Goal: Task Accomplishment & Management: Use online tool/utility

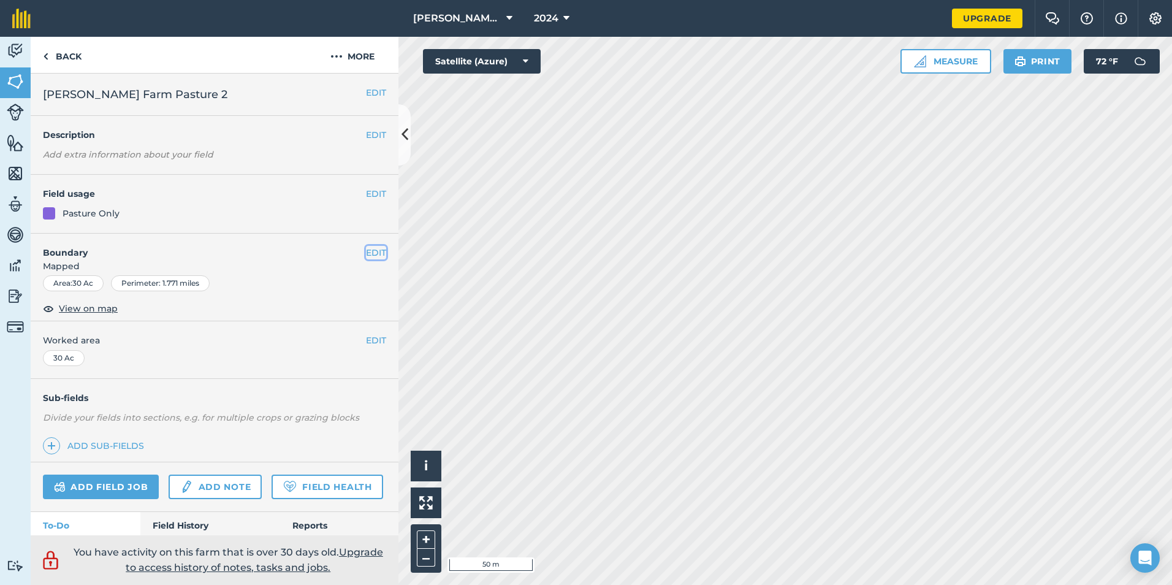
click at [367, 257] on button "EDIT" at bounding box center [376, 252] width 20 height 13
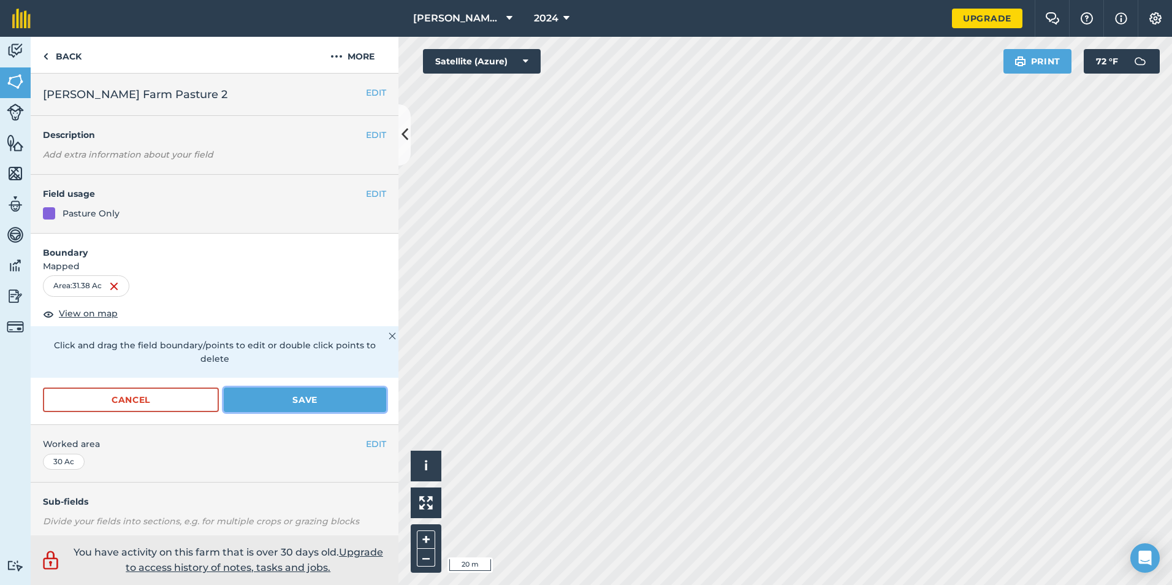
click at [316, 402] on button "Save" at bounding box center [305, 399] width 162 height 25
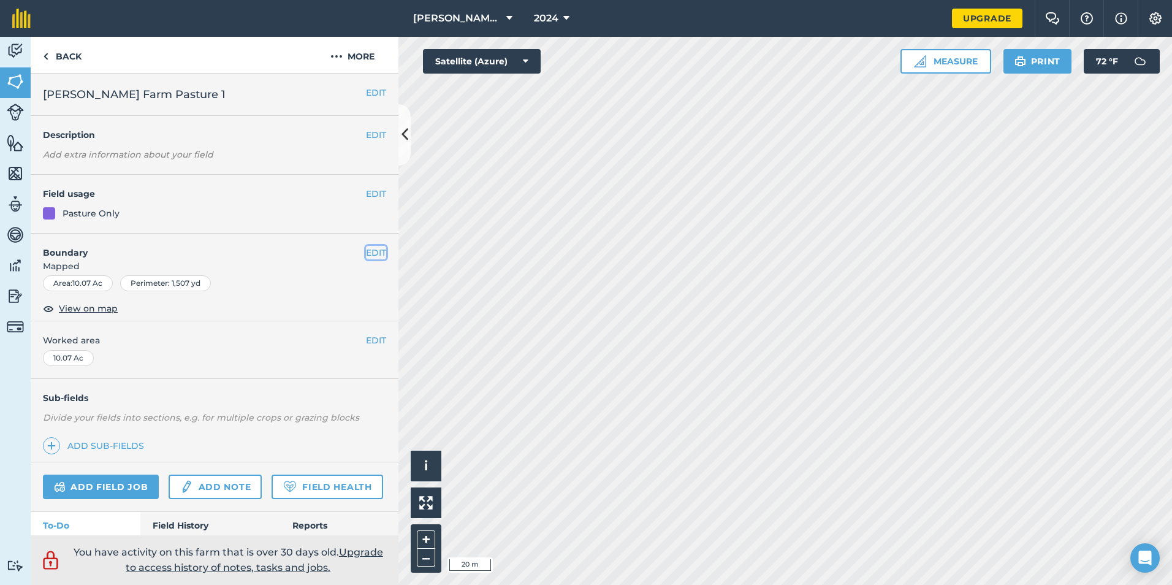
click at [372, 246] on button "EDIT" at bounding box center [376, 252] width 20 height 13
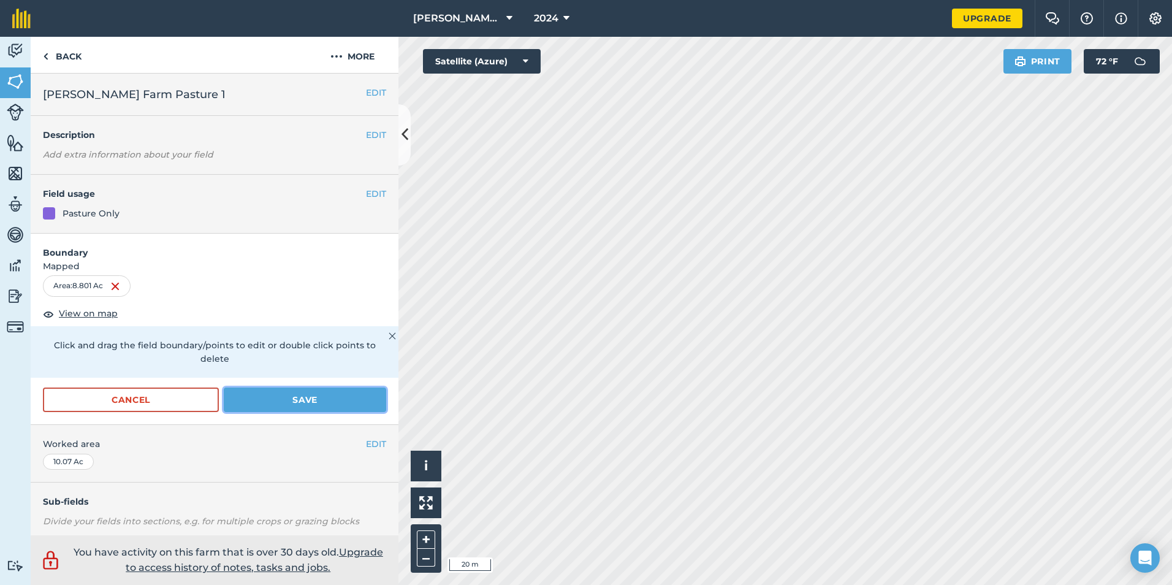
click at [299, 405] on button "Save" at bounding box center [305, 399] width 162 height 25
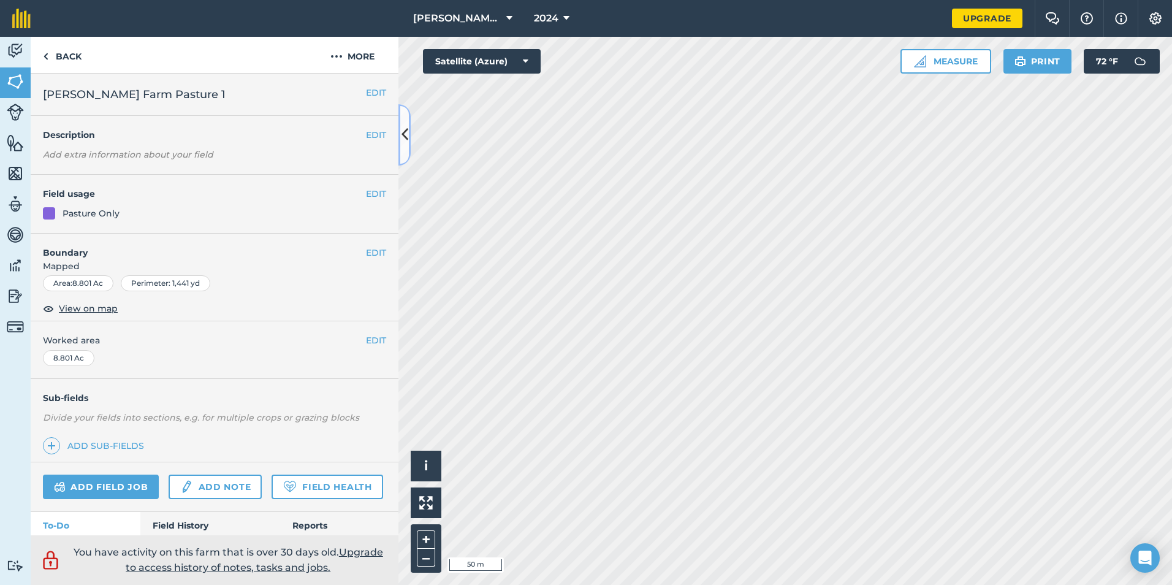
click at [406, 123] on button at bounding box center [404, 134] width 12 height 61
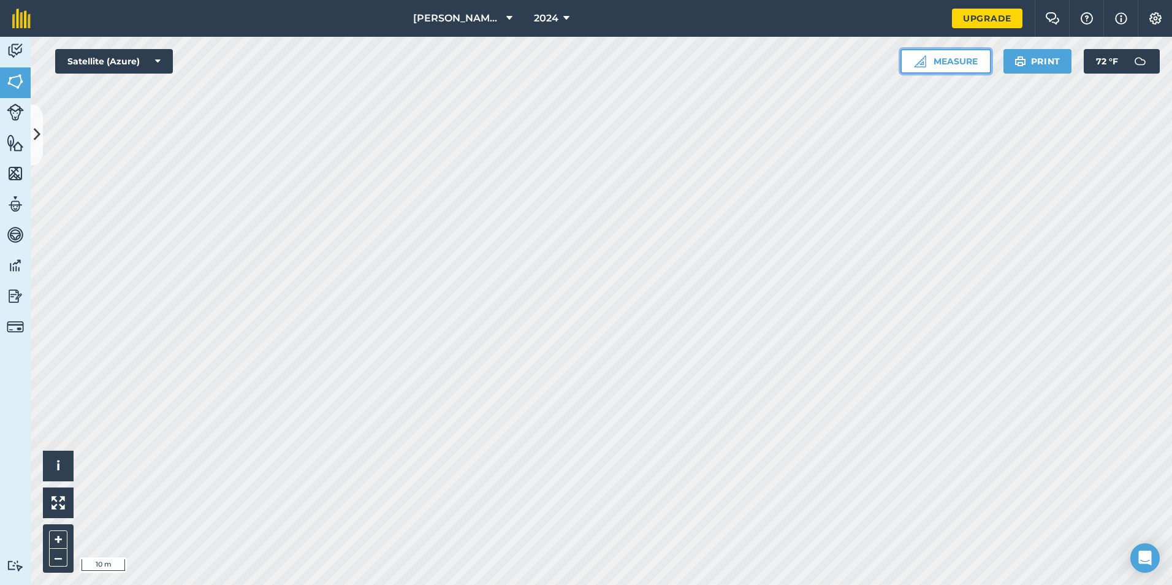
click at [974, 67] on button "Measure" at bounding box center [946, 61] width 91 height 25
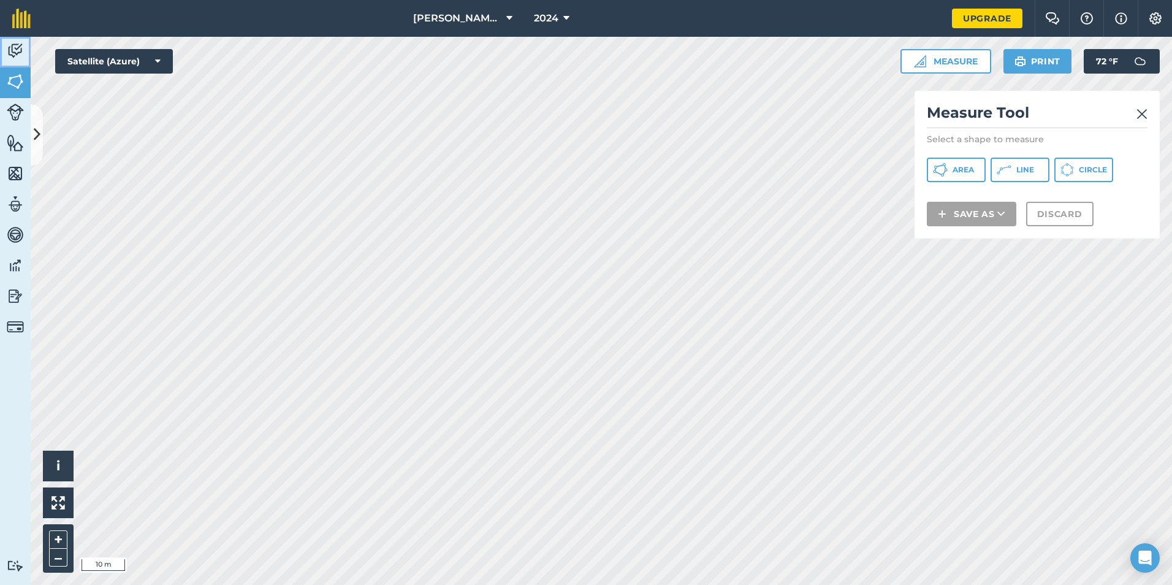
click at [6, 53] on link "Activity" at bounding box center [15, 52] width 31 height 31
click at [489, 18] on span "[PERSON_NAME] and Price Farms" at bounding box center [457, 18] width 88 height 15
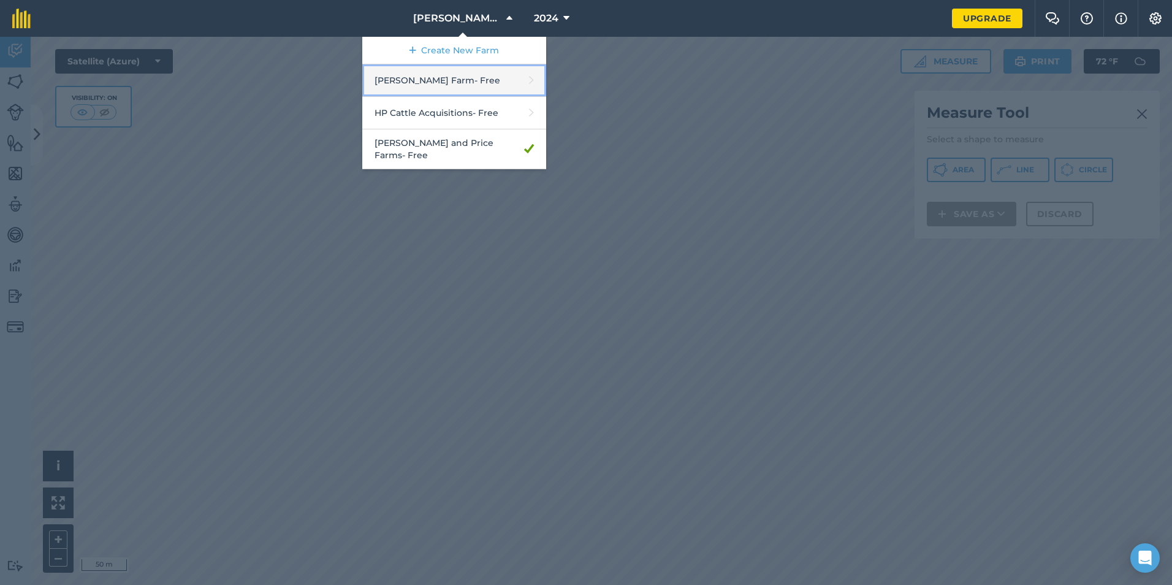
click at [494, 80] on link "Allen Farm - Free" at bounding box center [454, 80] width 184 height 32
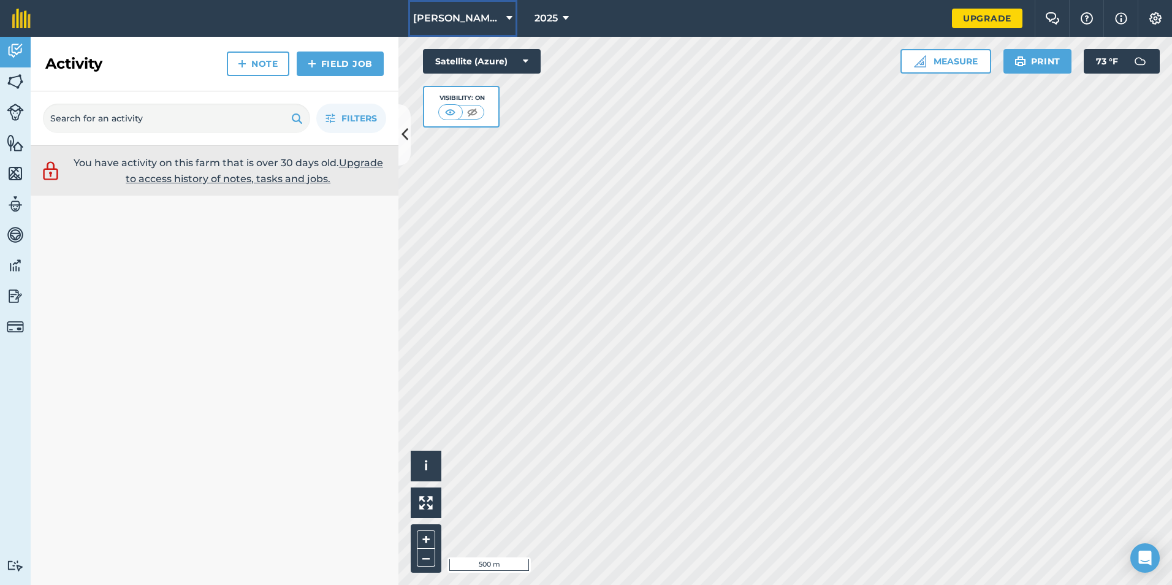
click at [473, 13] on span "[PERSON_NAME] Farm" at bounding box center [457, 18] width 88 height 15
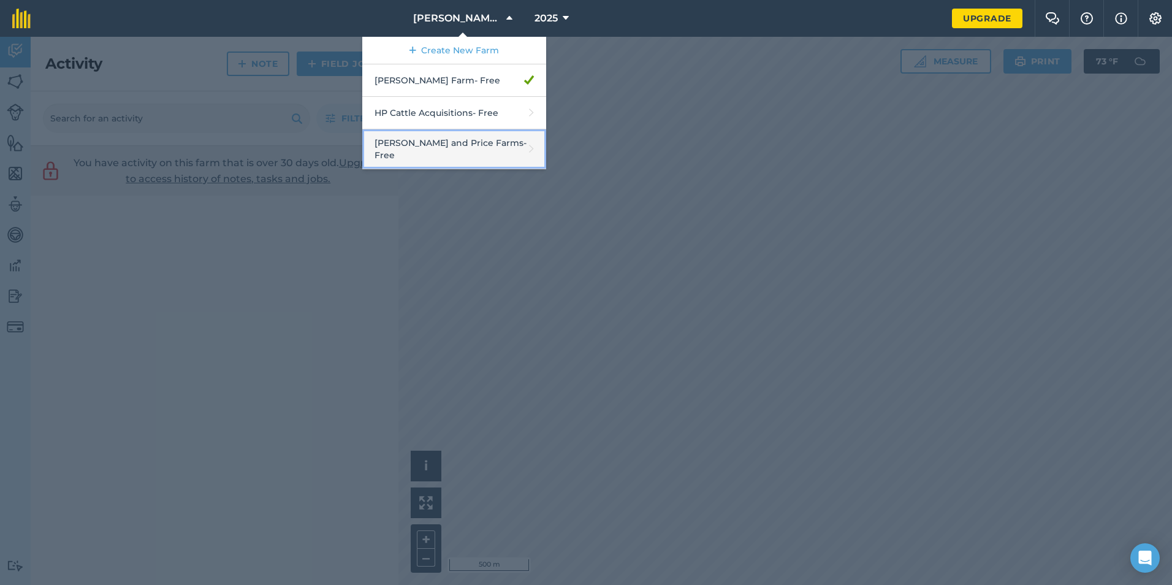
click at [504, 137] on link "[PERSON_NAME] and Price Farms - Free" at bounding box center [454, 149] width 184 height 40
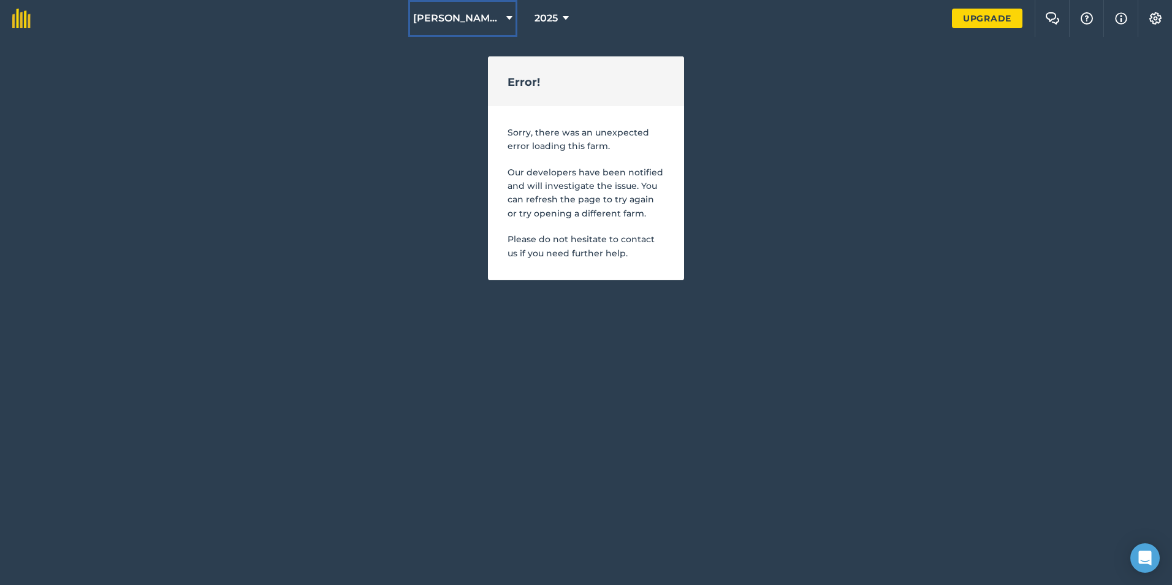
click at [462, 20] on span "[PERSON_NAME] Farm" at bounding box center [457, 18] width 88 height 15
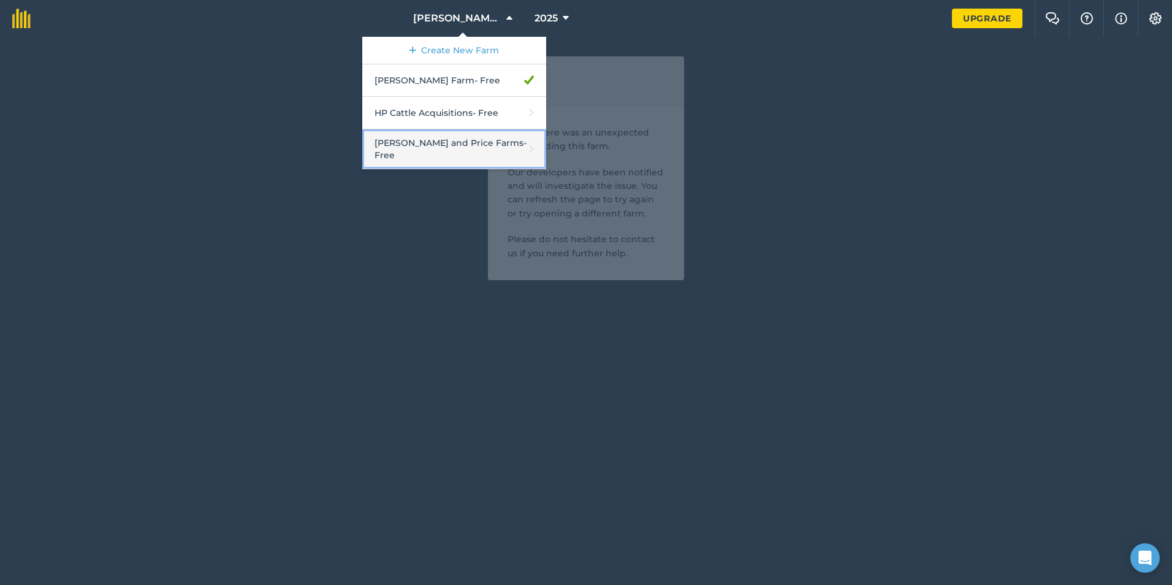
click at [458, 142] on link "[PERSON_NAME] and Price Farms - Free" at bounding box center [454, 149] width 184 height 40
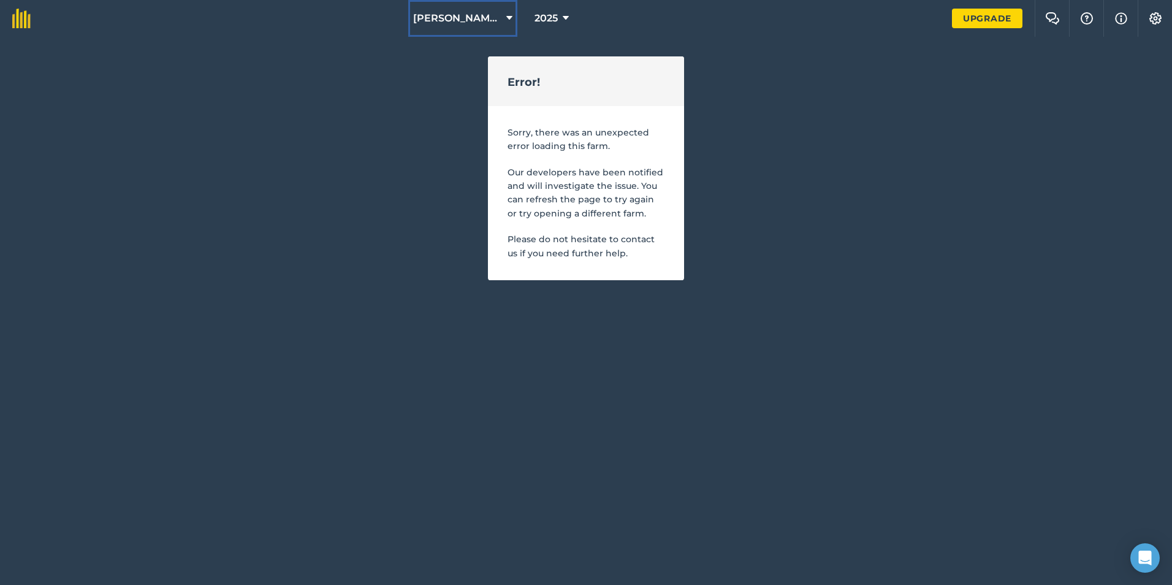
click at [449, 19] on span "[PERSON_NAME] Farm" at bounding box center [457, 18] width 88 height 15
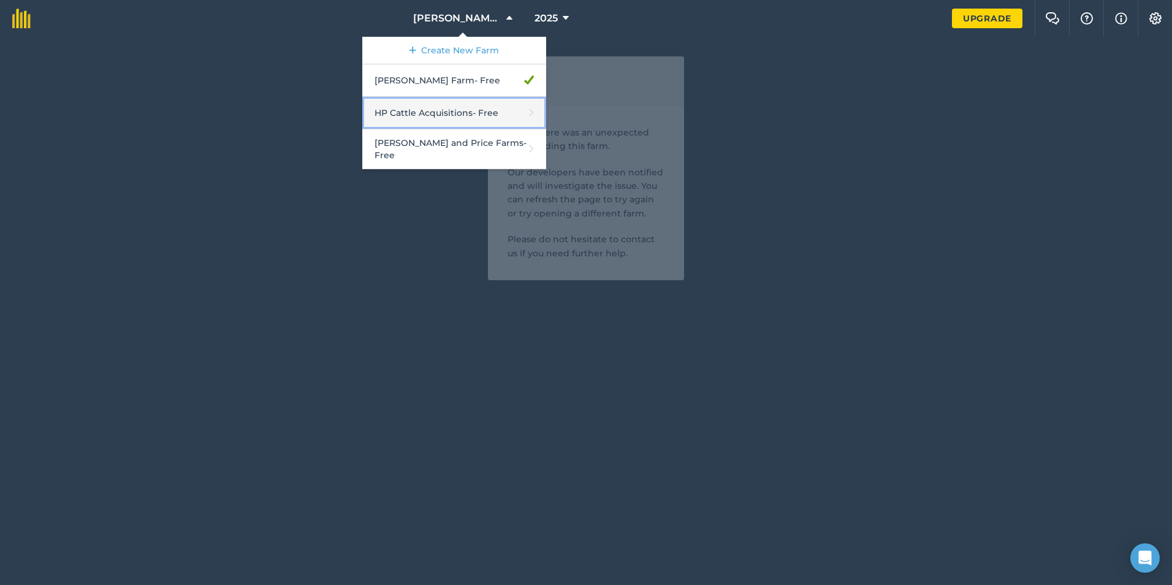
click at [451, 120] on link "HP Cattle Acquisitions - Free" at bounding box center [454, 113] width 184 height 32
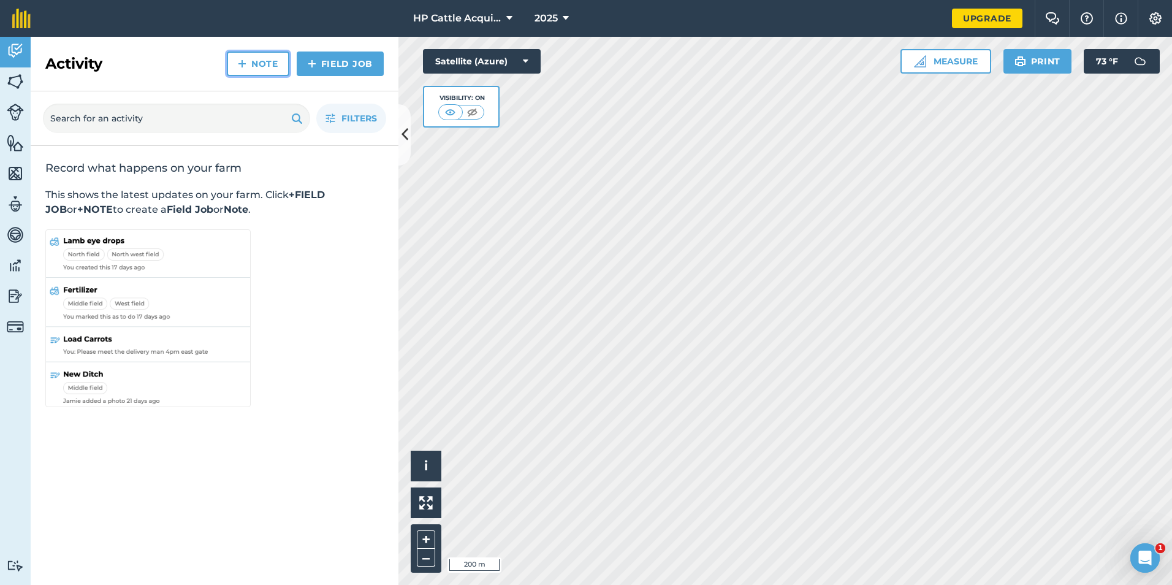
click at [252, 67] on link "Note" at bounding box center [258, 63] width 63 height 25
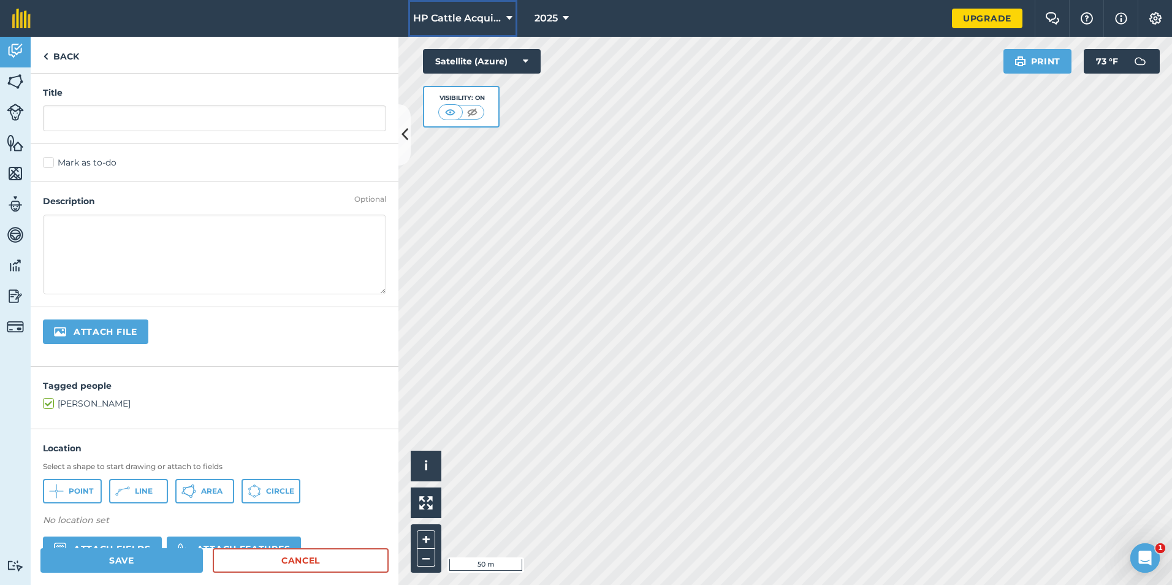
click at [489, 16] on span "HP Cattle Acquisitions" at bounding box center [457, 18] width 88 height 15
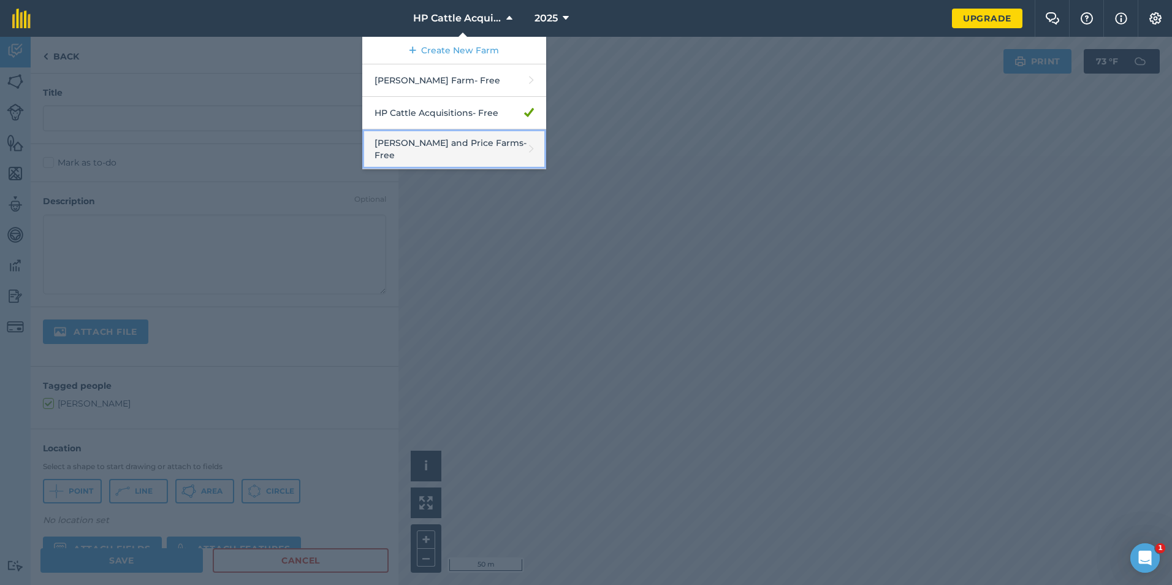
click at [452, 150] on link "[PERSON_NAME] and Price Farms - Free" at bounding box center [454, 149] width 184 height 40
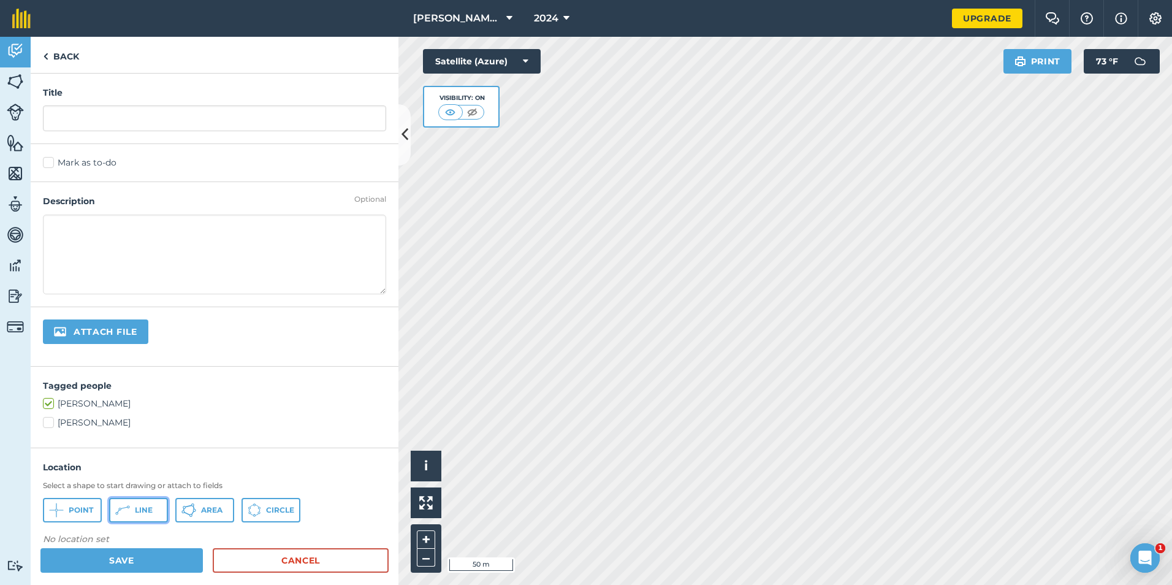
click at [141, 505] on span "Line" at bounding box center [144, 510] width 18 height 10
click at [146, 516] on button "Line" at bounding box center [138, 510] width 59 height 25
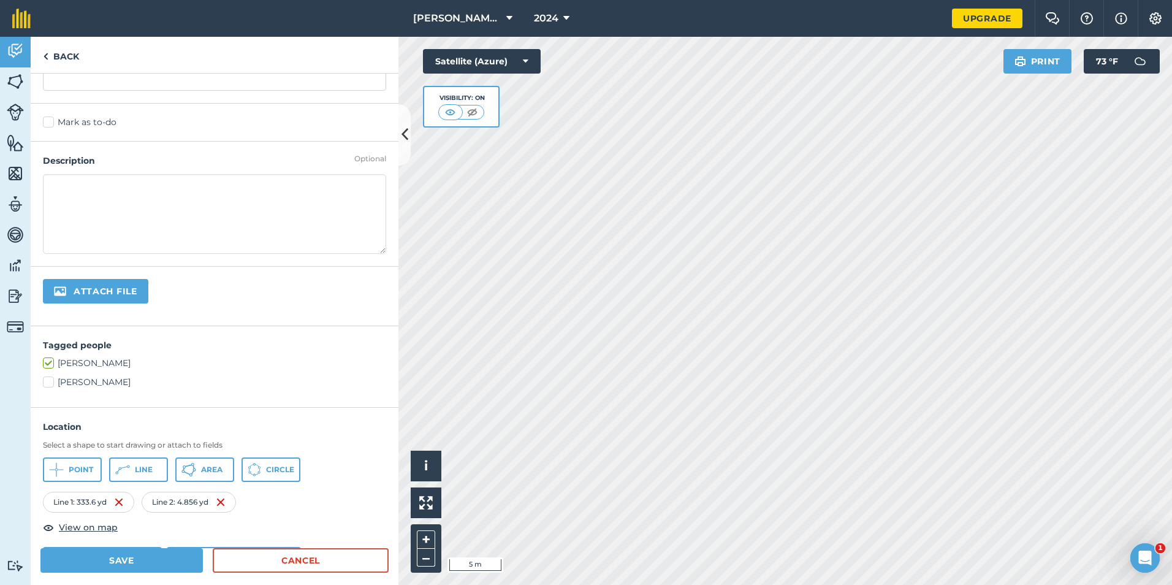
scroll to position [61, 0]
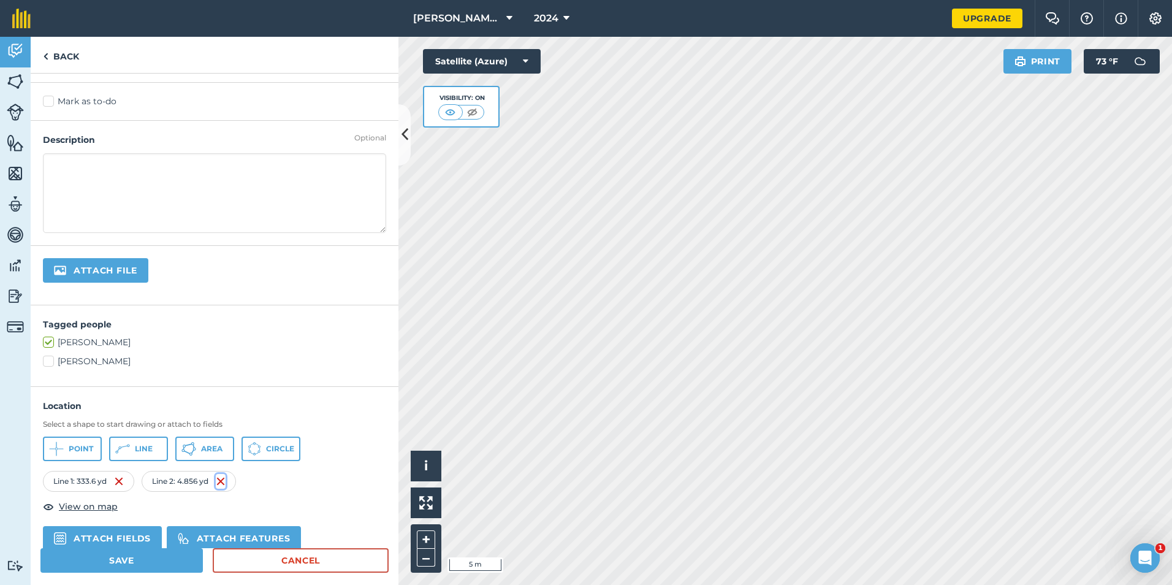
click at [221, 481] on img at bounding box center [221, 481] width 10 height 15
click at [149, 447] on span "Line" at bounding box center [144, 449] width 18 height 10
click at [221, 484] on img at bounding box center [220, 481] width 10 height 15
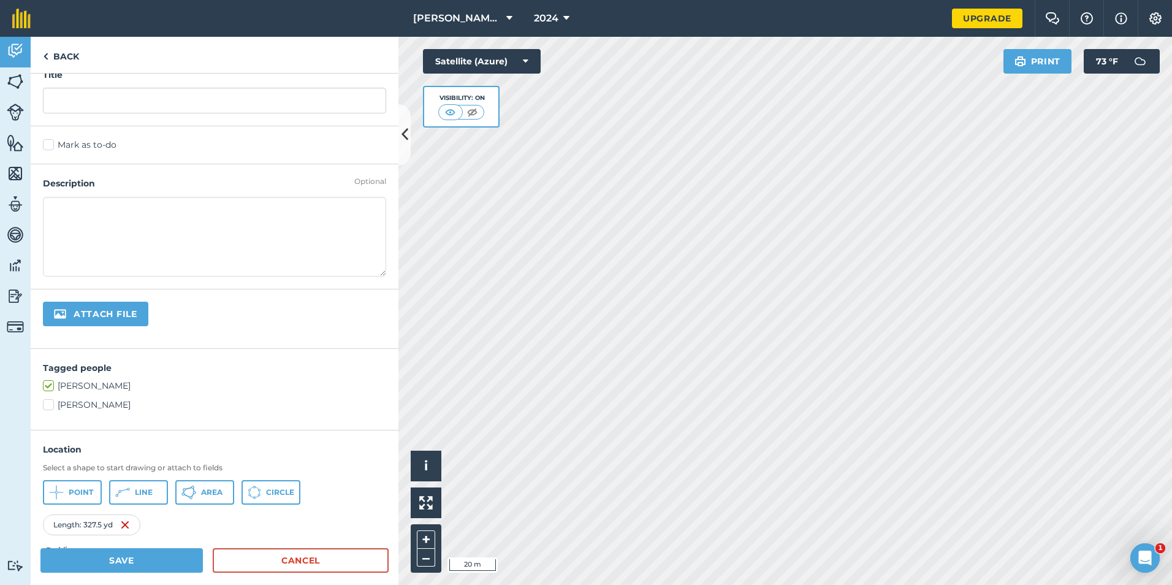
scroll to position [0, 0]
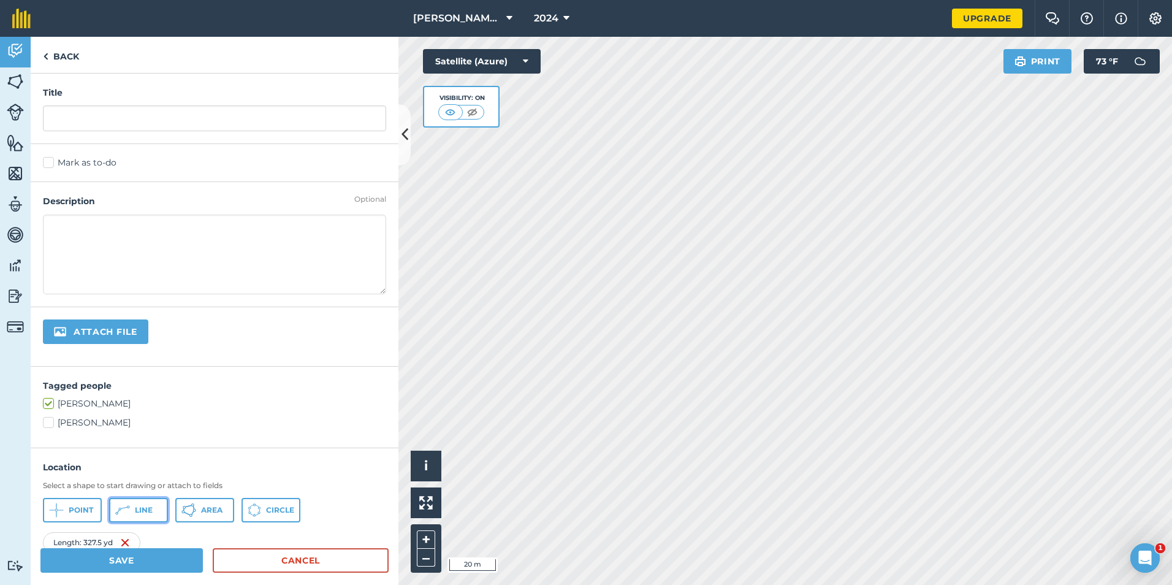
click at [137, 508] on span "Line" at bounding box center [144, 510] width 18 height 10
click at [144, 509] on span "Line" at bounding box center [144, 510] width 18 height 10
click at [131, 506] on button "Line" at bounding box center [138, 510] width 59 height 25
click at [144, 511] on span "Line" at bounding box center [144, 510] width 18 height 10
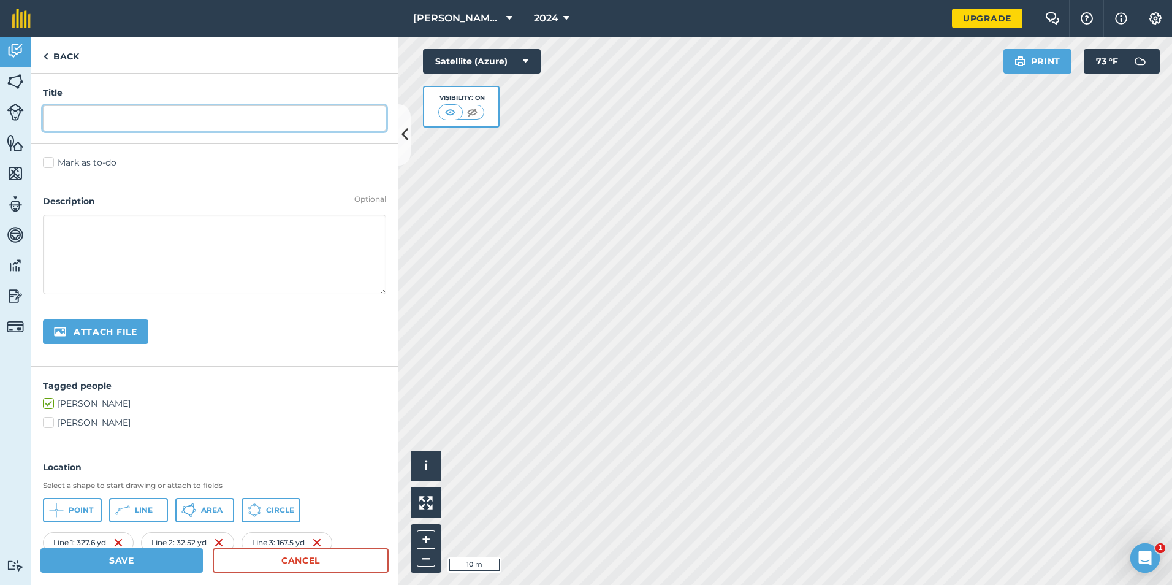
click at [143, 129] on input "text" at bounding box center [214, 118] width 343 height 26
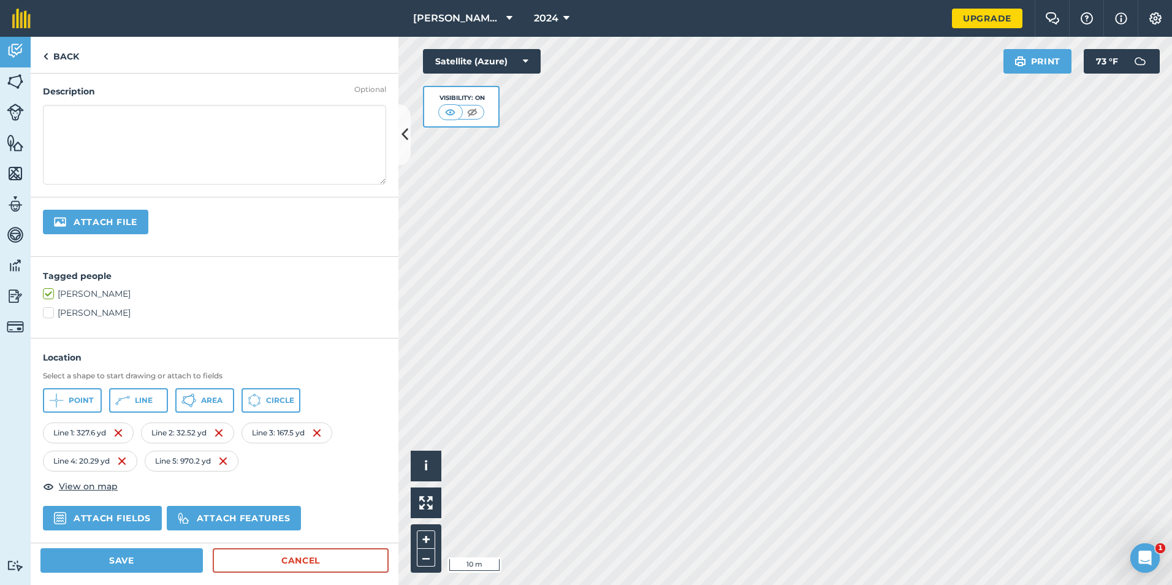
scroll to position [123, 0]
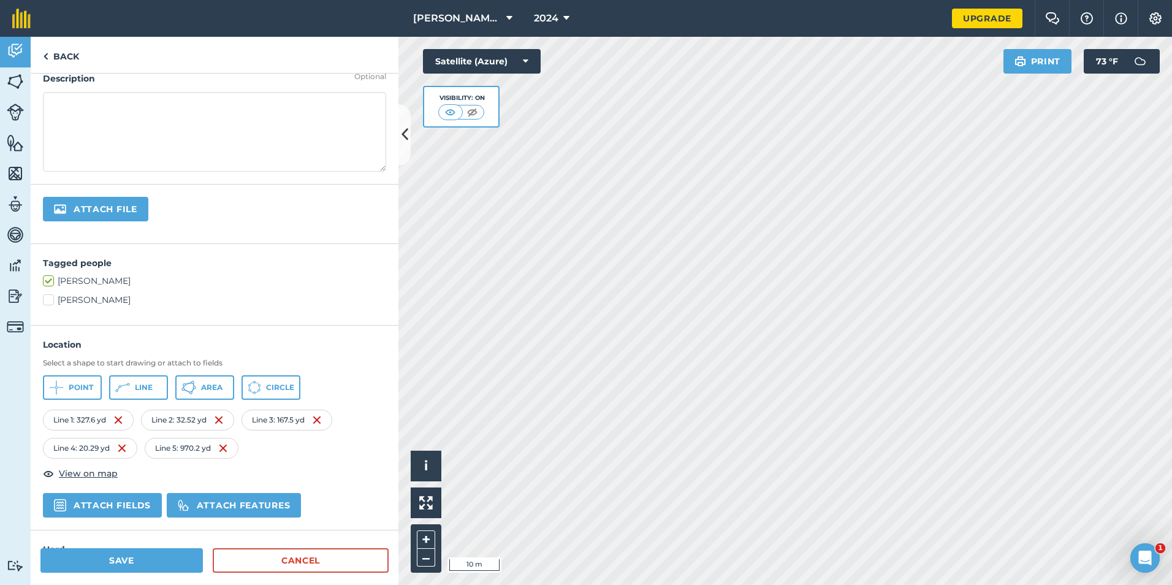
type input "Papaw's House Fence"
click at [151, 125] on textarea at bounding box center [214, 132] width 343 height 80
click at [187, 382] on icon at bounding box center [188, 387] width 15 height 15
click at [126, 421] on img at bounding box center [126, 420] width 10 height 15
click at [198, 382] on button "Area" at bounding box center [204, 387] width 59 height 25
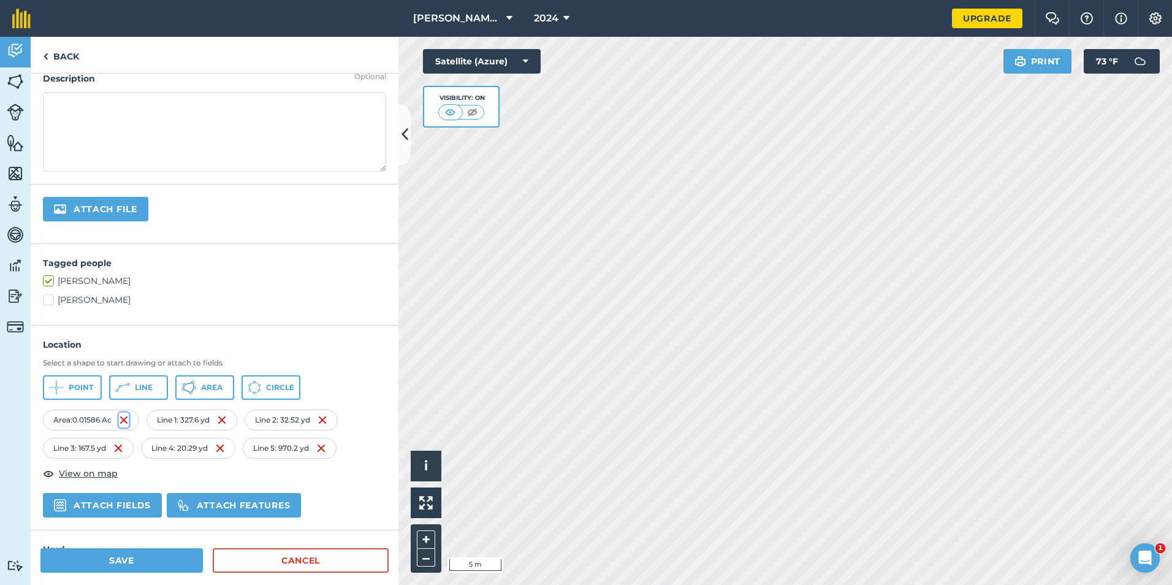
click at [127, 418] on img at bounding box center [124, 420] width 10 height 15
click at [198, 386] on button "Area" at bounding box center [204, 387] width 59 height 25
click at [121, 420] on img at bounding box center [120, 420] width 10 height 15
click at [211, 390] on span "Area" at bounding box center [211, 388] width 21 height 10
click at [140, 392] on span "Line" at bounding box center [144, 388] width 18 height 10
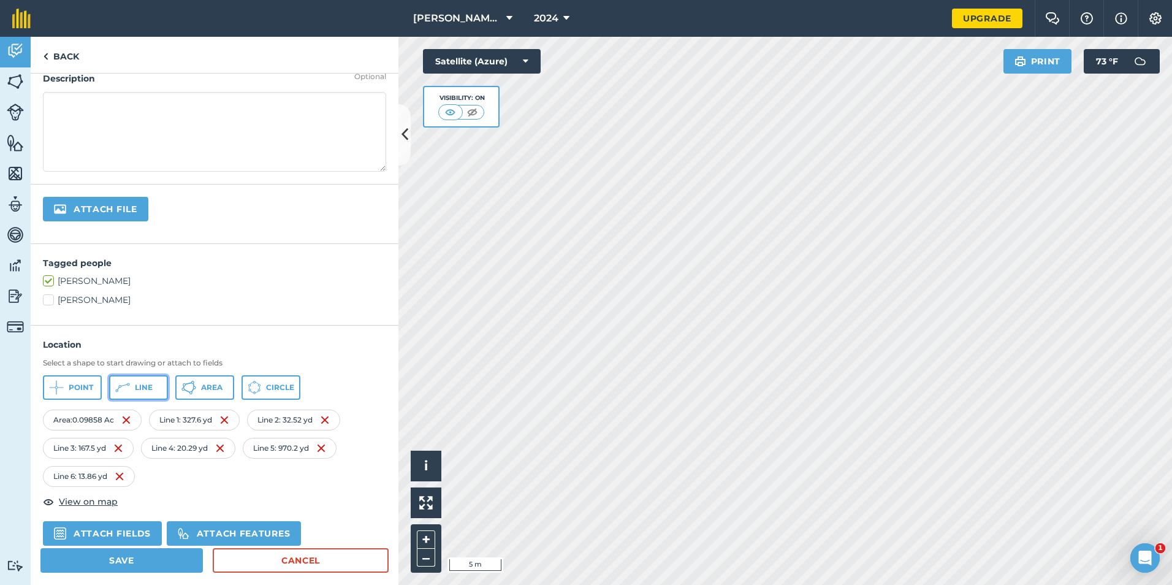
click at [132, 382] on button "Line" at bounding box center [138, 387] width 59 height 25
click at [221, 476] on img at bounding box center [221, 476] width 10 height 15
click at [153, 380] on button "Line" at bounding box center [138, 387] width 59 height 25
click at [145, 395] on button "Line" at bounding box center [138, 387] width 59 height 25
click at [131, 391] on button "Line" at bounding box center [138, 387] width 59 height 25
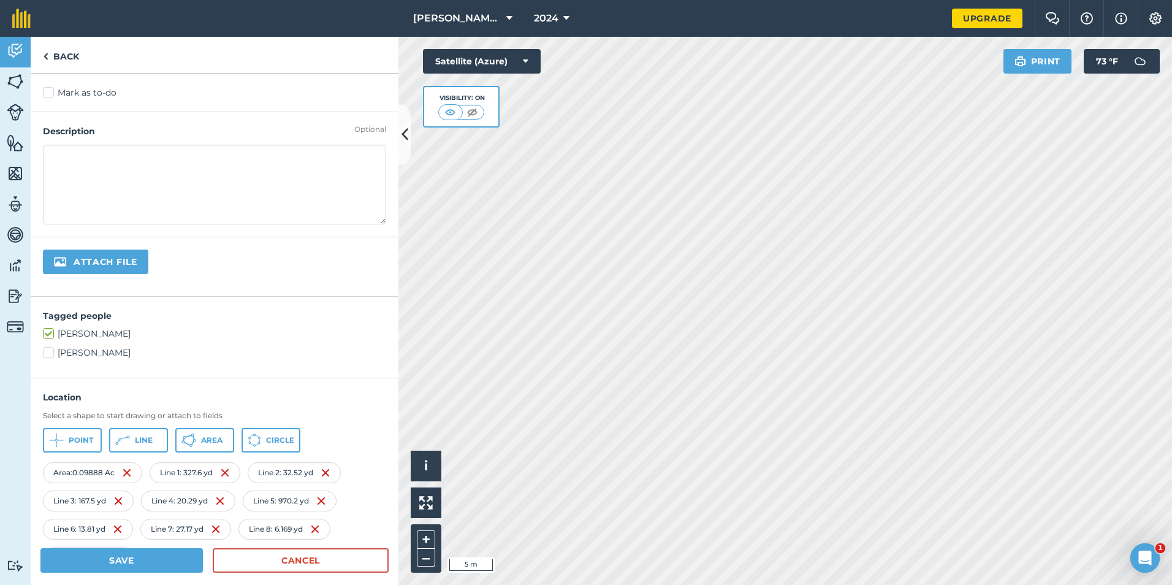
scroll to position [0, 0]
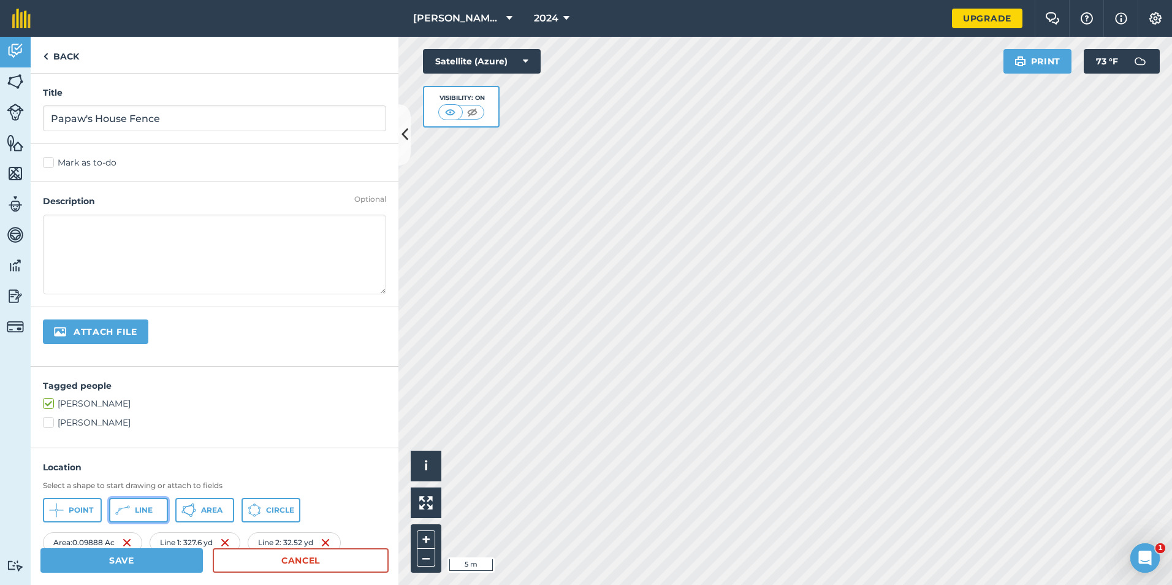
click at [136, 507] on span "Line" at bounding box center [144, 510] width 18 height 10
click at [735, 584] on html "[PERSON_NAME] and Price Farms 2024 Upgrade Farm Chat Help Info Settings Map pri…" at bounding box center [586, 292] width 1172 height 585
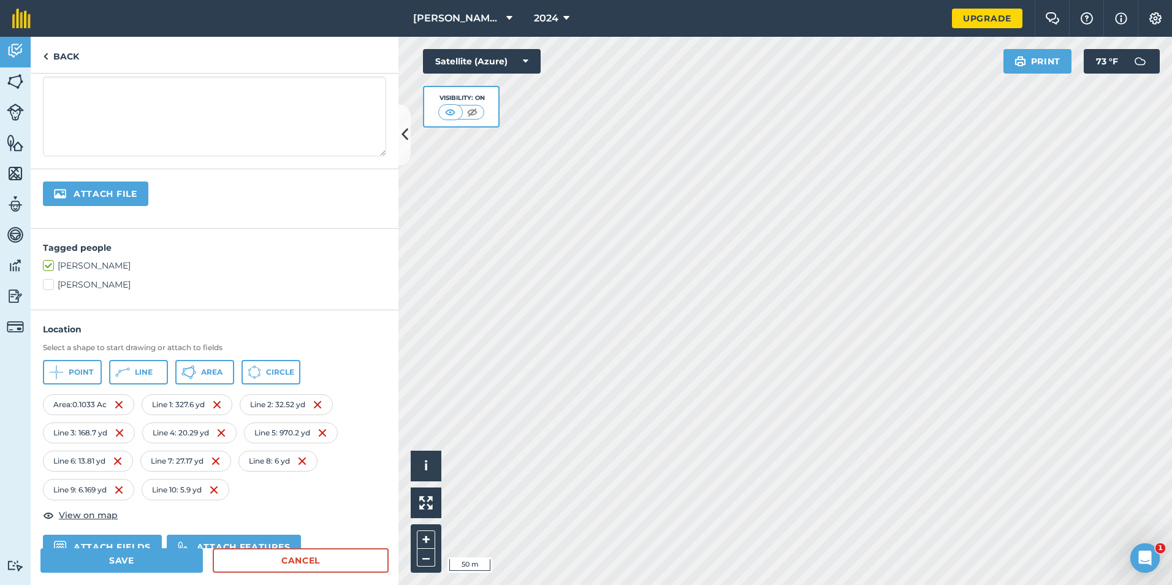
scroll to position [184, 0]
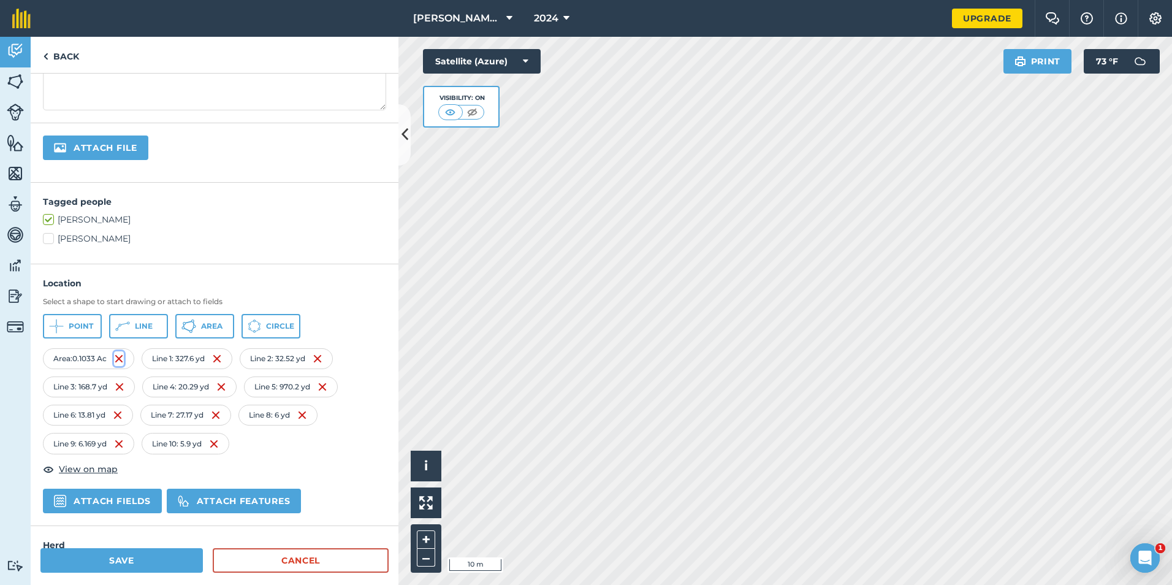
click at [120, 357] on img at bounding box center [119, 358] width 10 height 15
click at [146, 327] on span "Line" at bounding box center [144, 326] width 18 height 10
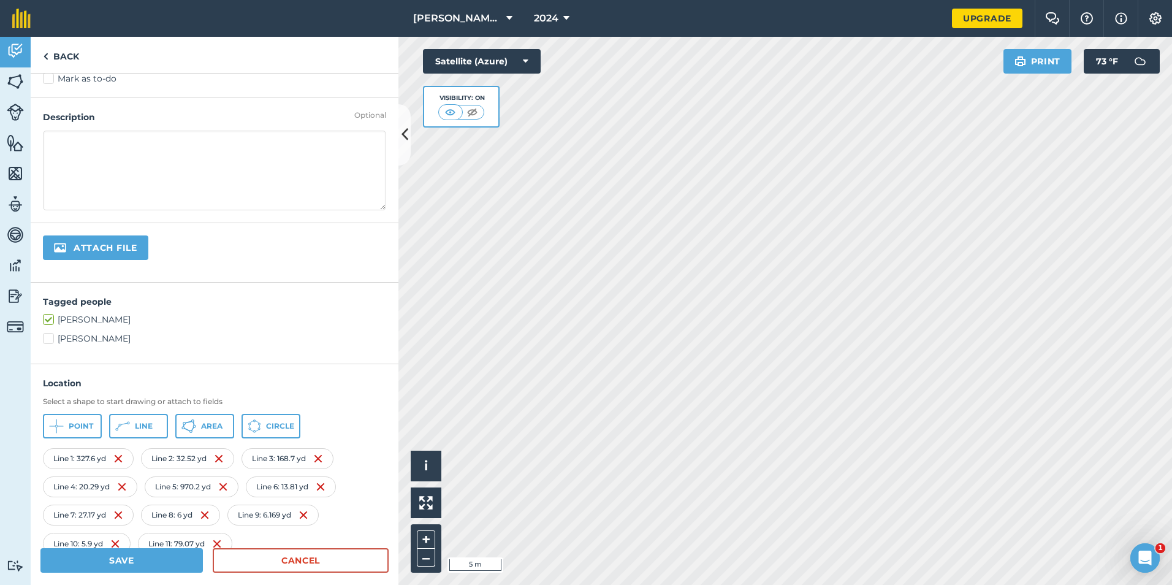
scroll to position [0, 0]
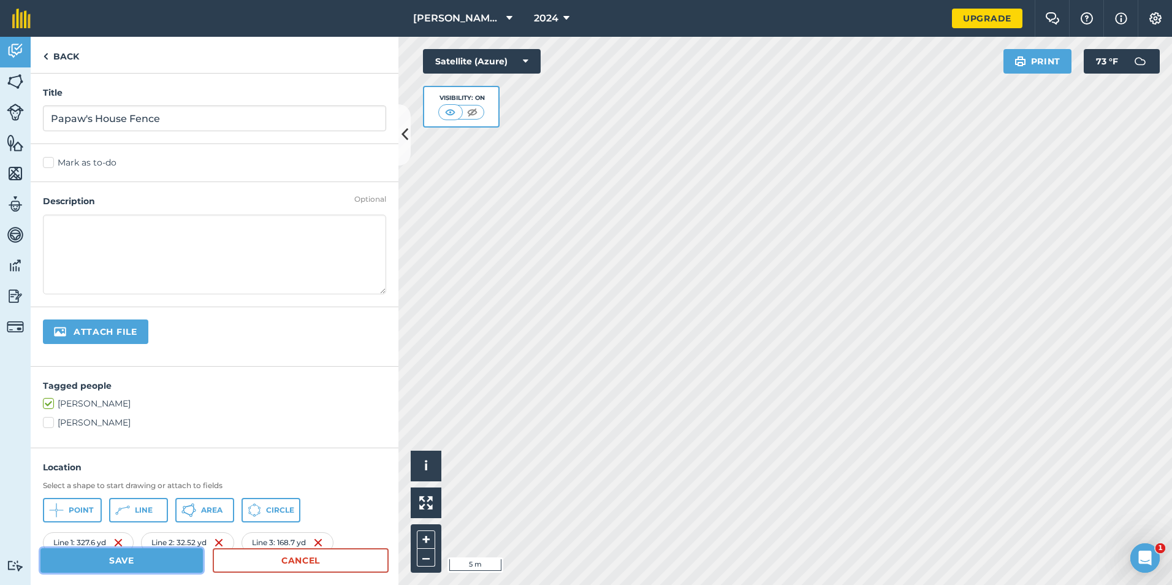
click at [130, 564] on button "Save" at bounding box center [121, 560] width 162 height 25
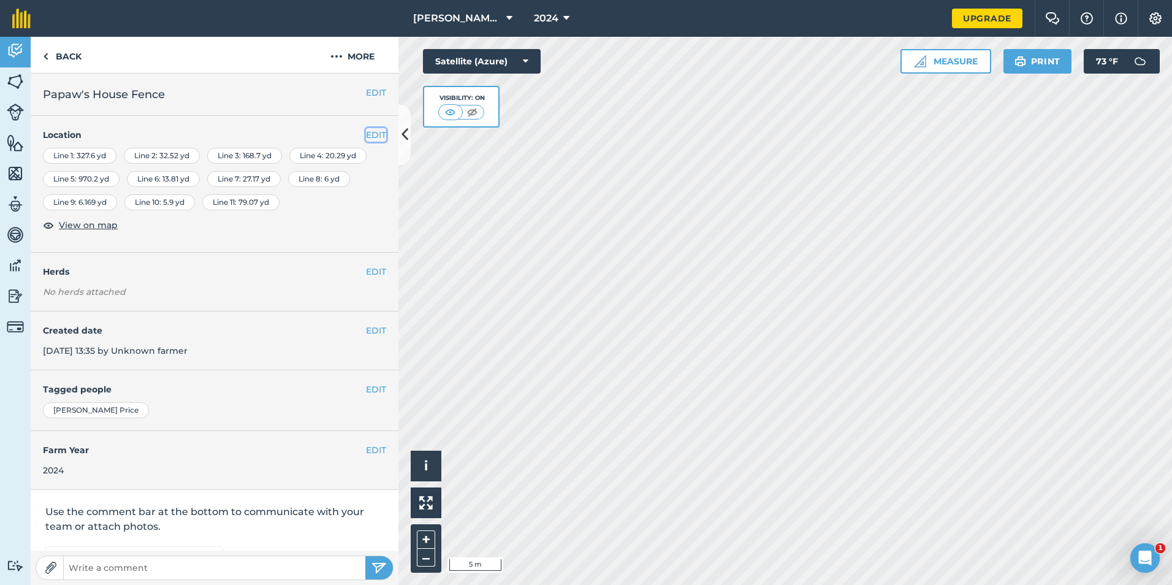
click at [367, 138] on button "EDIT" at bounding box center [376, 134] width 20 height 13
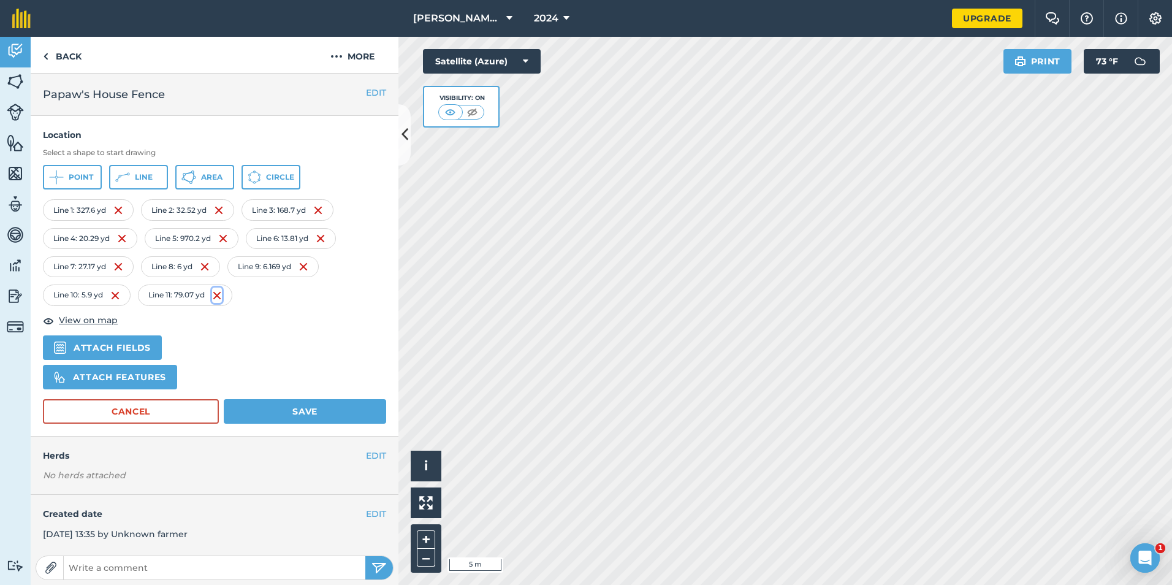
click at [219, 296] on img at bounding box center [217, 295] width 10 height 15
click at [115, 295] on img at bounding box center [115, 295] width 10 height 15
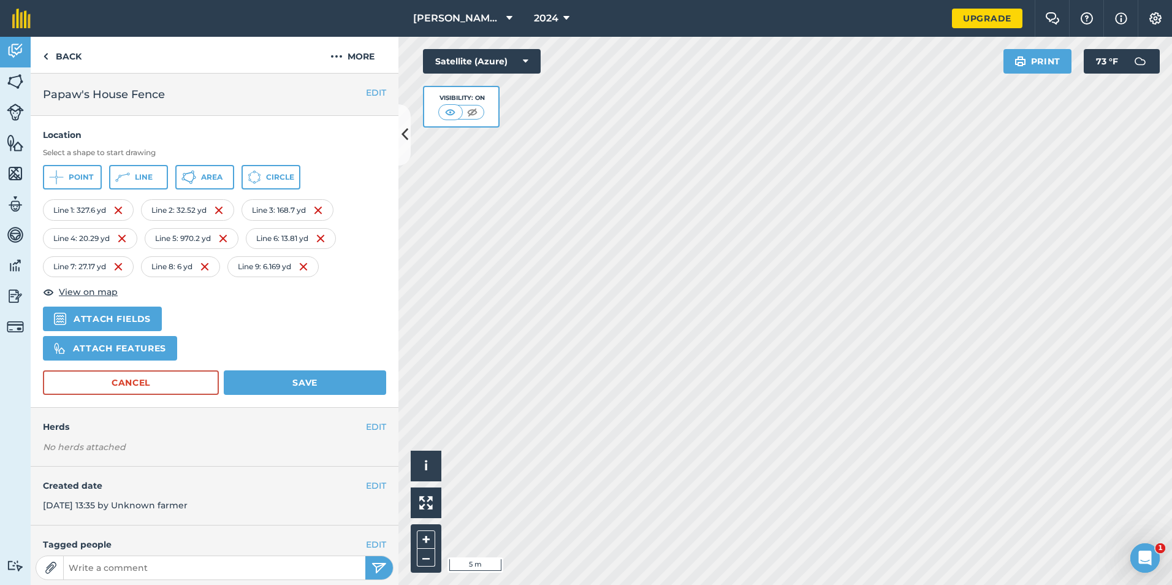
click at [312, 273] on div "Line 9 : 6.169 yd" at bounding box center [272, 266] width 91 height 21
click at [308, 270] on img at bounding box center [304, 266] width 10 height 15
click at [205, 267] on img at bounding box center [205, 266] width 10 height 15
click at [120, 268] on img at bounding box center [118, 266] width 10 height 15
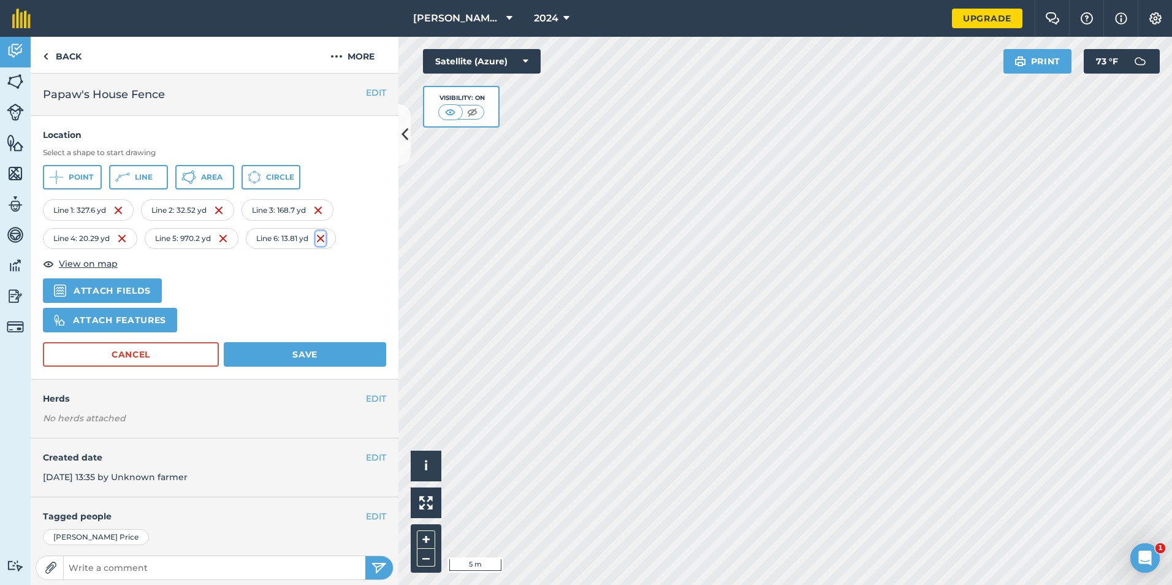
click at [324, 239] on img at bounding box center [321, 238] width 10 height 15
click at [151, 183] on button "Line" at bounding box center [138, 177] width 59 height 25
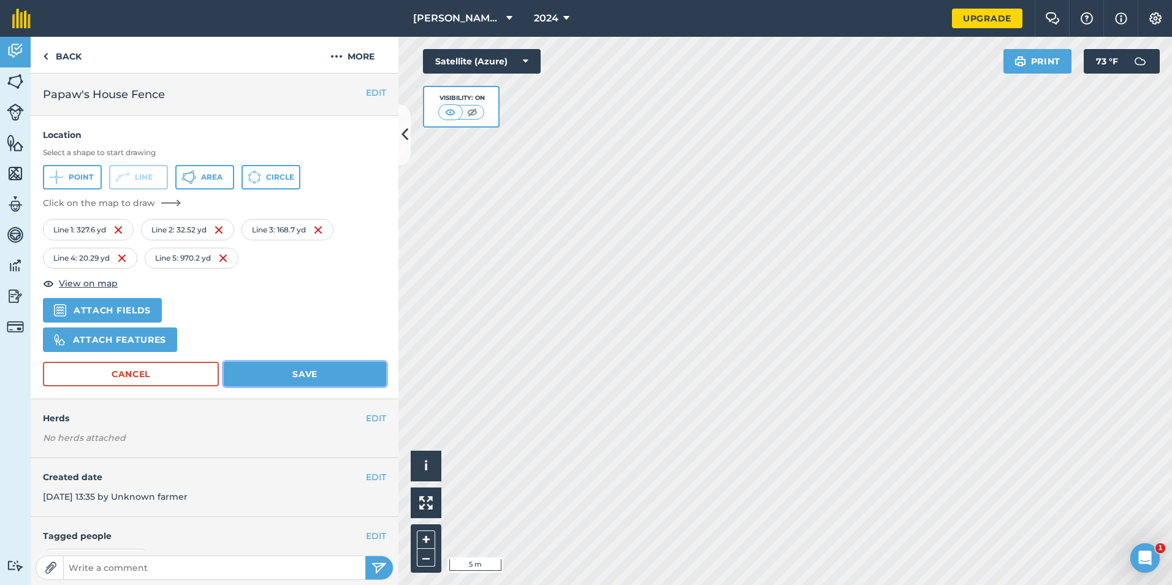
click at [323, 367] on button "Save" at bounding box center [305, 374] width 162 height 25
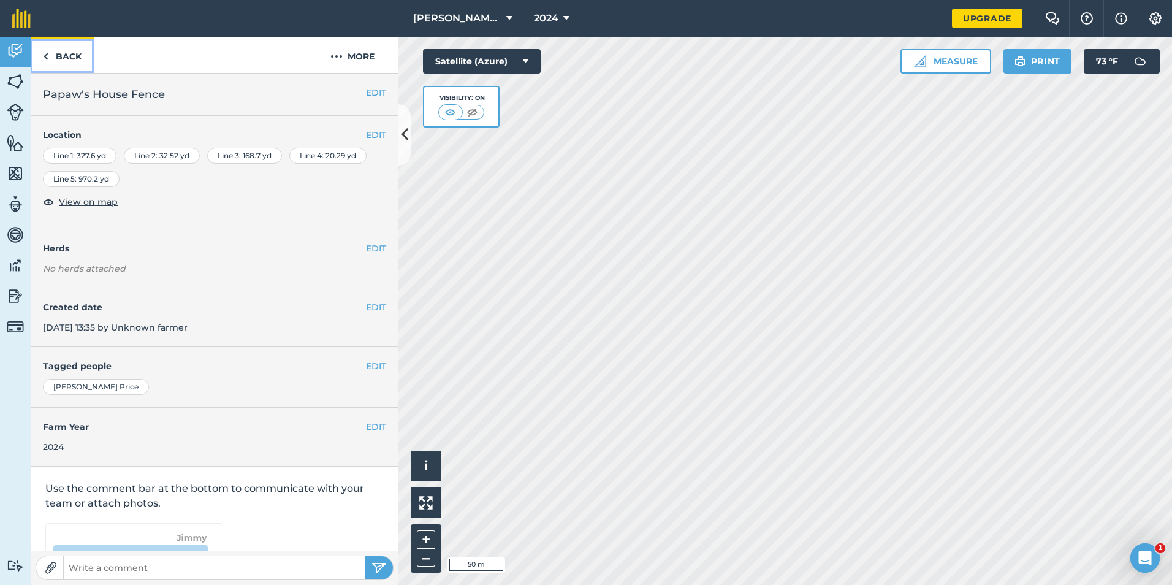
click at [47, 53] on img at bounding box center [46, 56] width 6 height 15
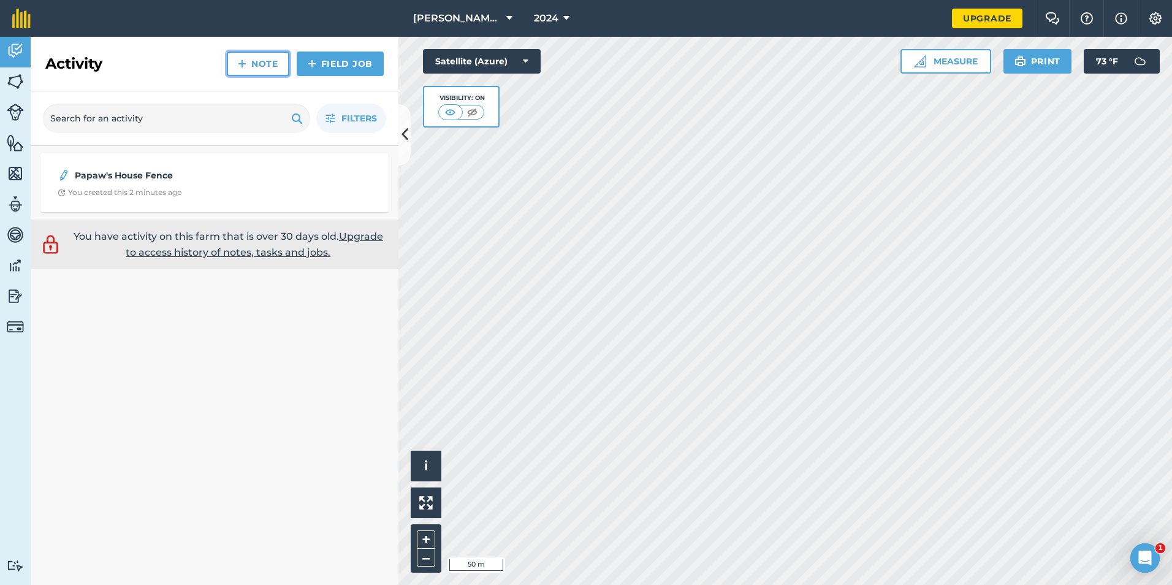
click at [242, 67] on img at bounding box center [242, 63] width 9 height 15
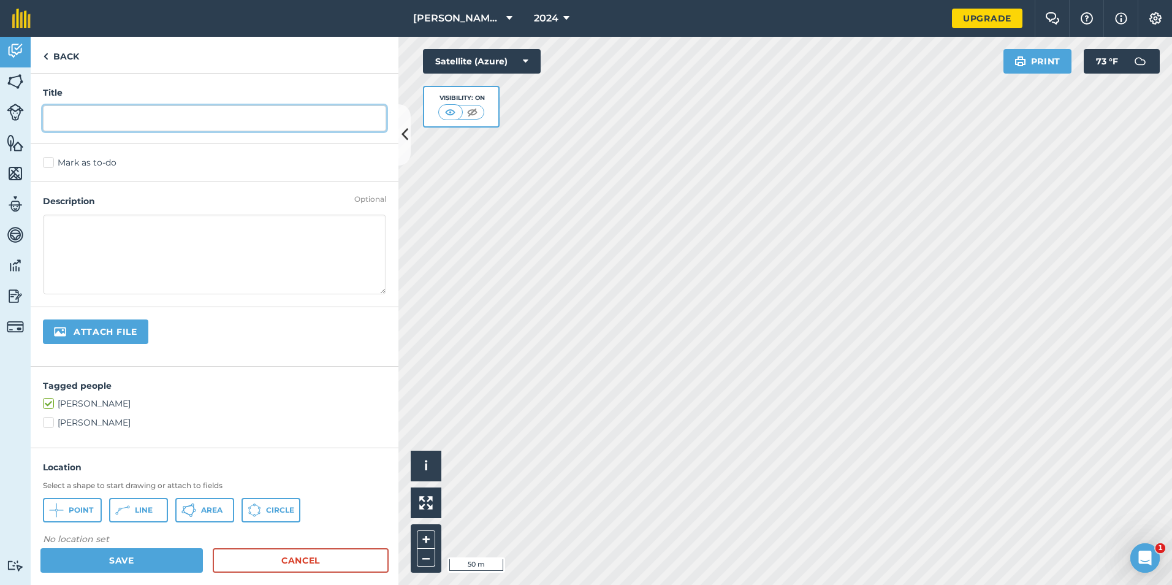
click at [113, 119] on input "text" at bounding box center [214, 118] width 343 height 26
type input "Prickly Fence Plan"
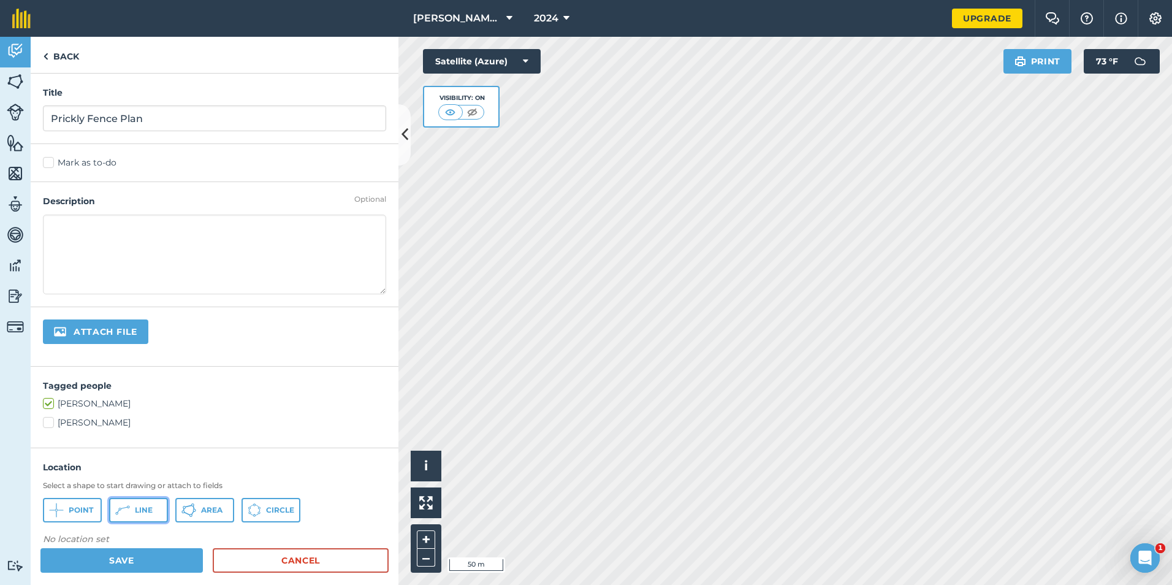
click at [131, 503] on button "Line" at bounding box center [138, 510] width 59 height 25
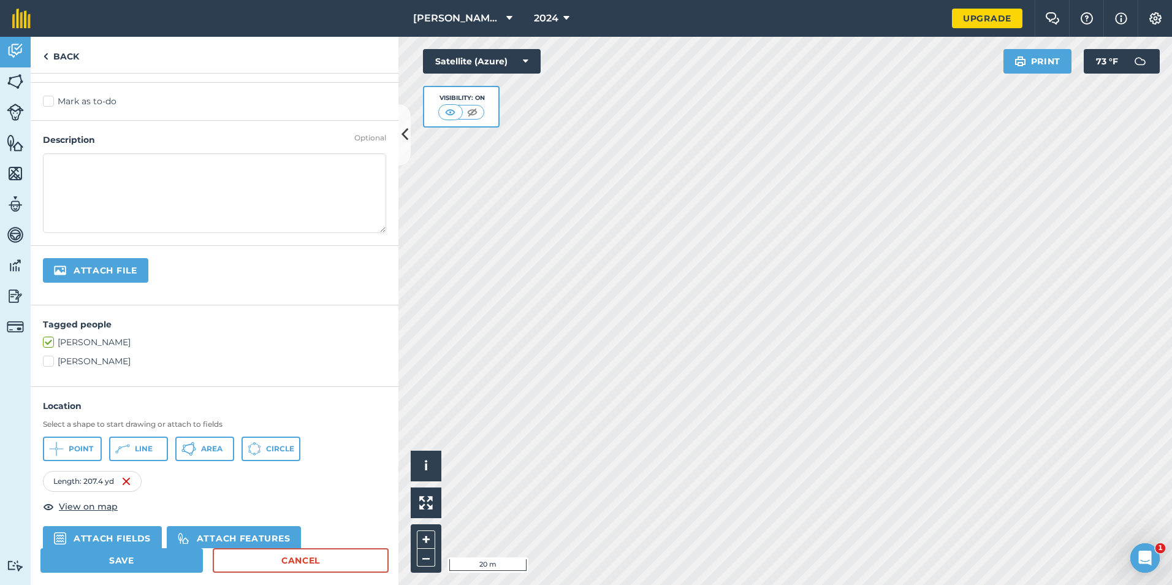
click at [93, 484] on div "Length : 207.4 yd" at bounding box center [92, 481] width 99 height 21
drag, startPoint x: 205, startPoint y: 279, endPoint x: 341, endPoint y: 372, distance: 164.9
click at [337, 370] on div "Title Prickly Fence Plan Mark as to-do Optional Description Attach file Tagged …" at bounding box center [215, 311] width 368 height 474
click at [145, 449] on span "Line" at bounding box center [144, 449] width 18 height 10
click at [532, 70] on div "Click to start drawing i © 2025 TomTom, Microsoft 20 m + – Satellite (Azure) Vi…" at bounding box center [785, 311] width 774 height 548
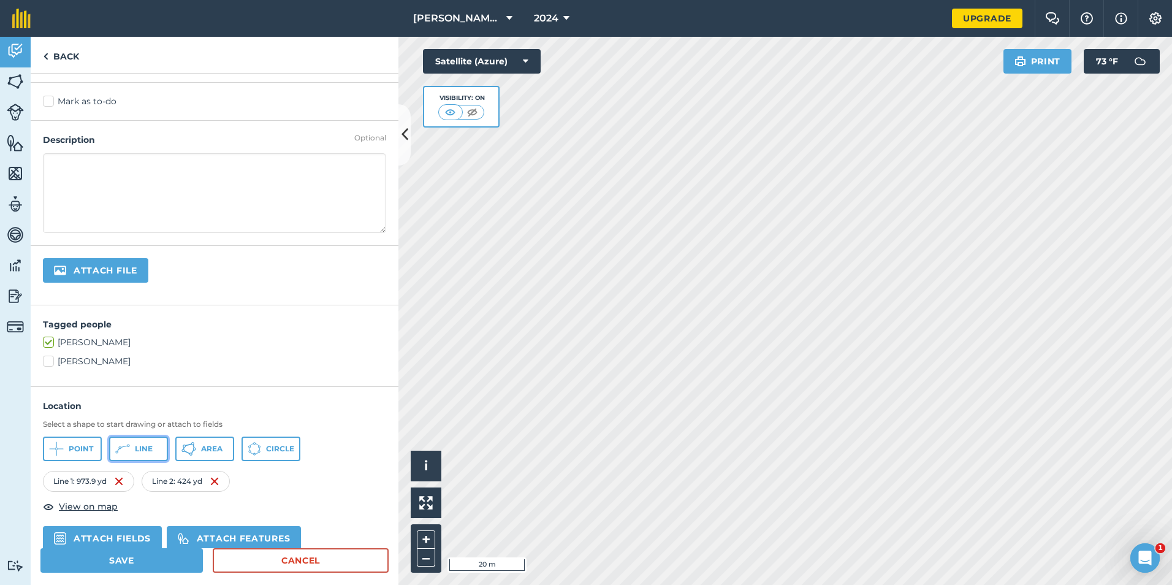
click at [159, 451] on button "Line" at bounding box center [138, 448] width 59 height 25
click at [142, 455] on button "Line" at bounding box center [138, 448] width 59 height 25
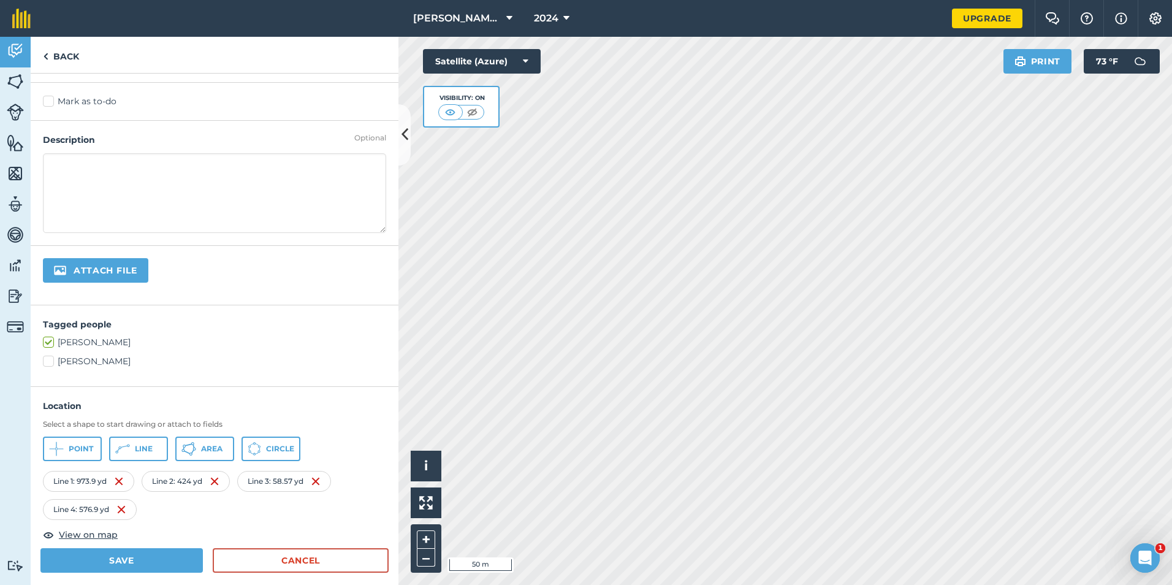
scroll to position [0, 0]
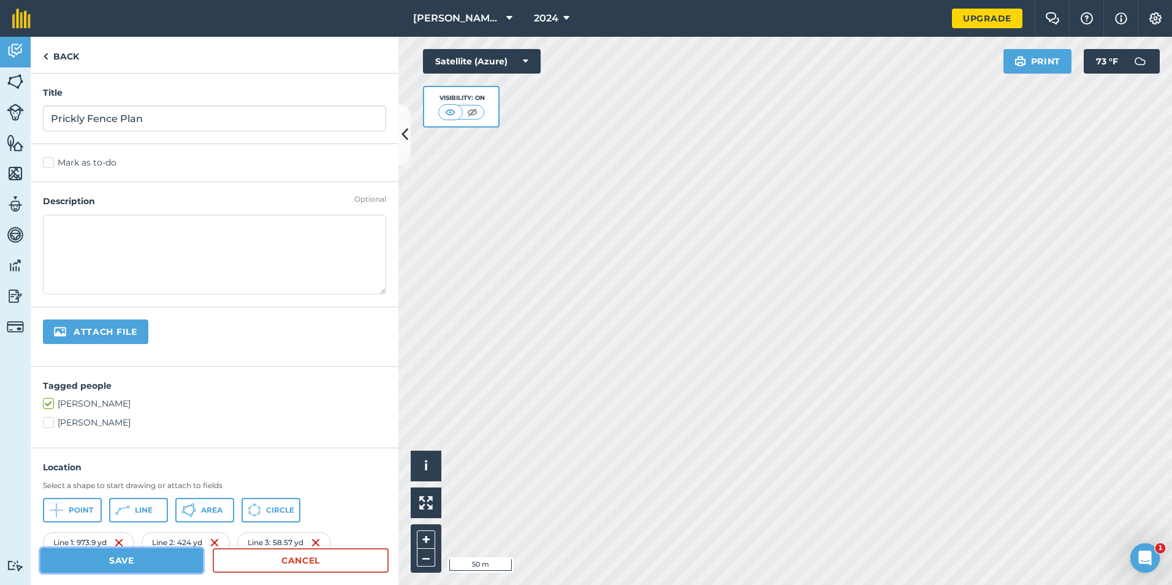
click at [147, 561] on button "Save" at bounding box center [121, 560] width 162 height 25
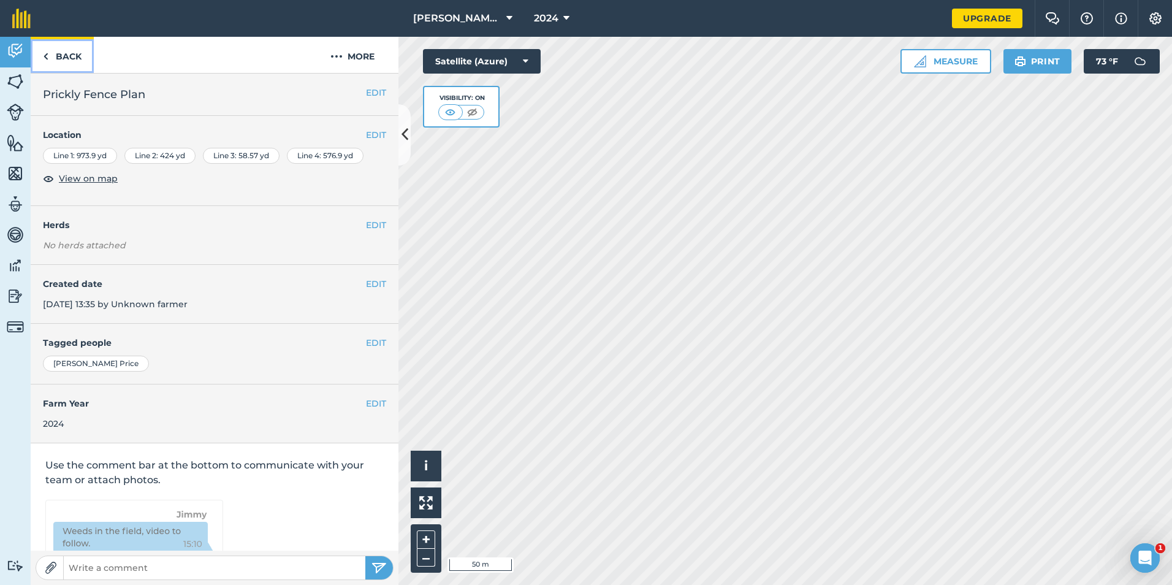
click at [63, 55] on link "Back" at bounding box center [62, 55] width 63 height 36
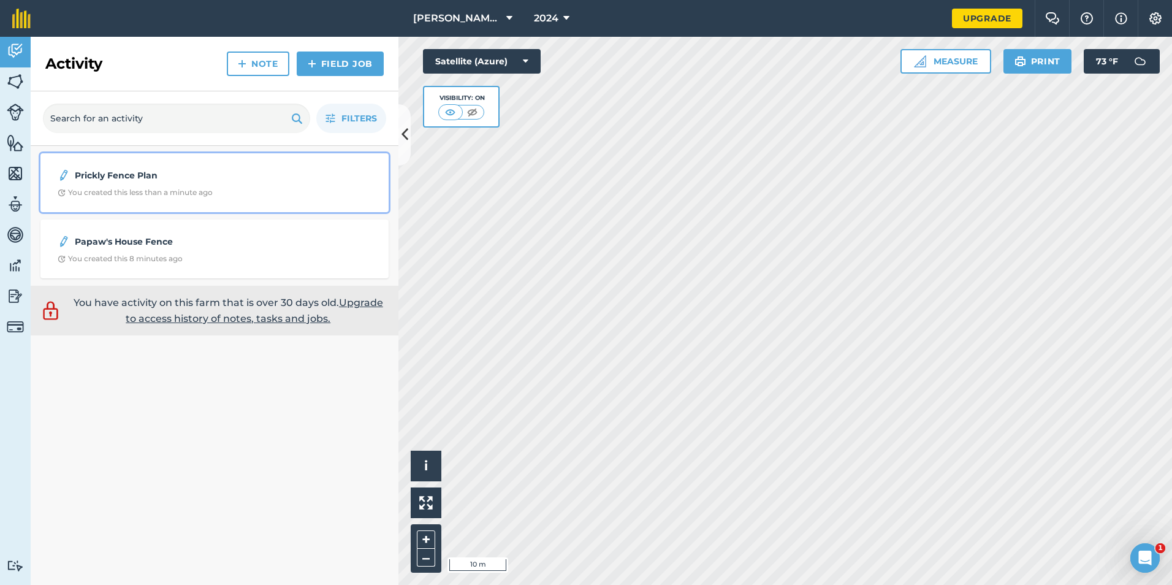
click at [264, 178] on strong "Prickly Fence Plan" at bounding box center [172, 175] width 194 height 13
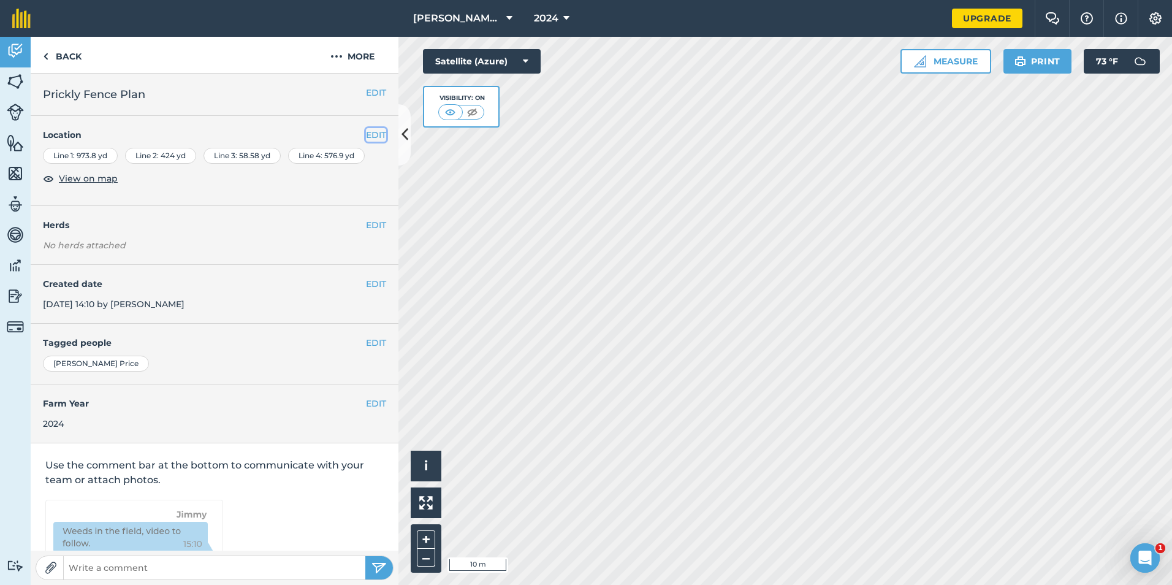
click at [370, 134] on button "EDIT" at bounding box center [376, 134] width 20 height 13
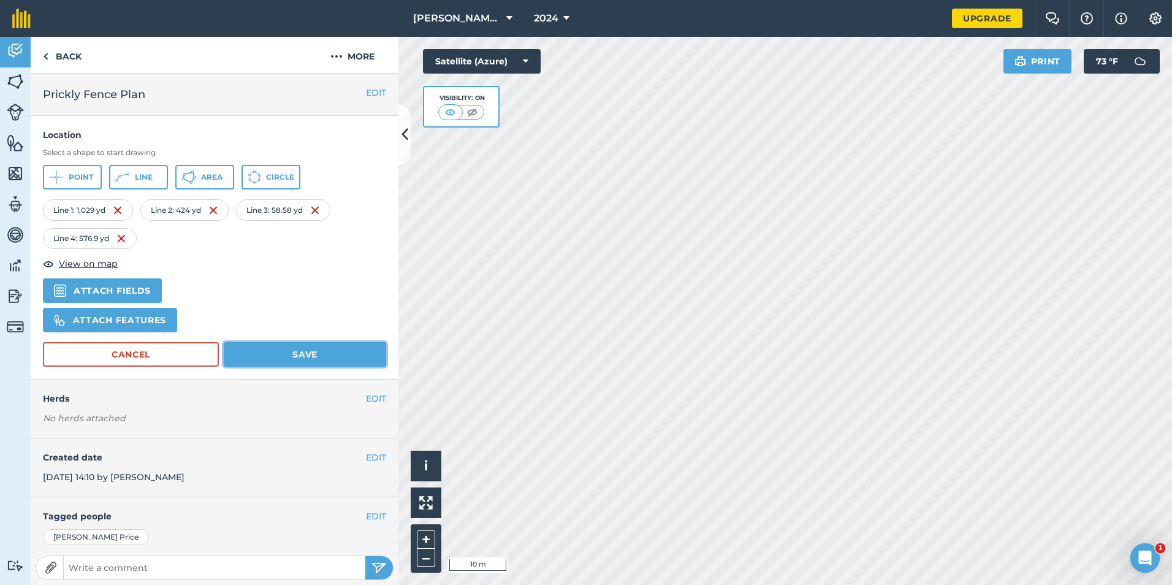
click at [328, 357] on button "Save" at bounding box center [305, 354] width 162 height 25
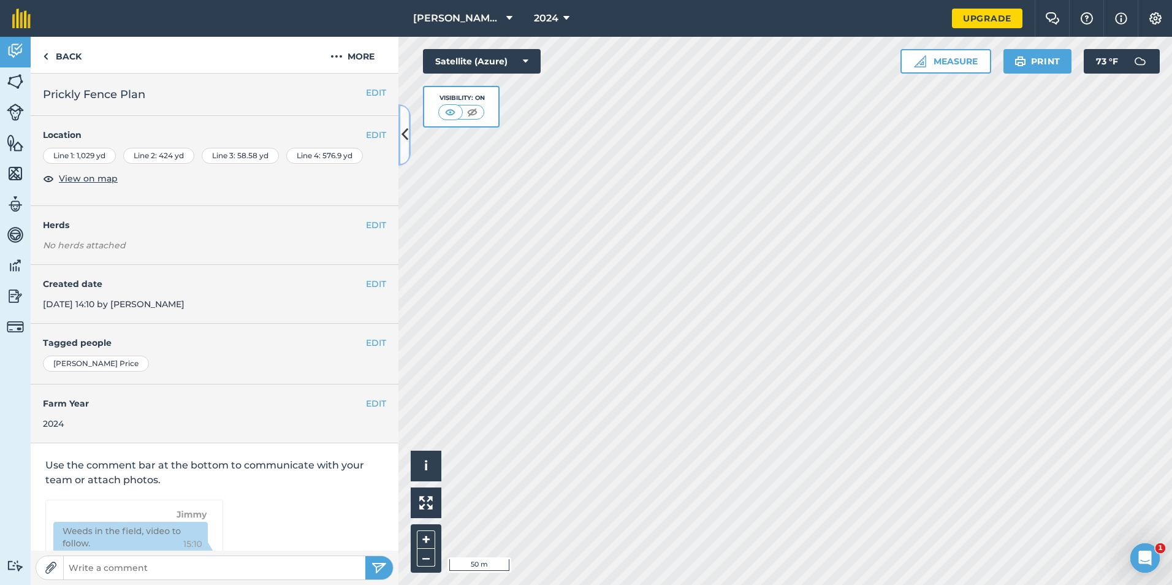
click at [403, 139] on icon at bounding box center [405, 134] width 7 height 21
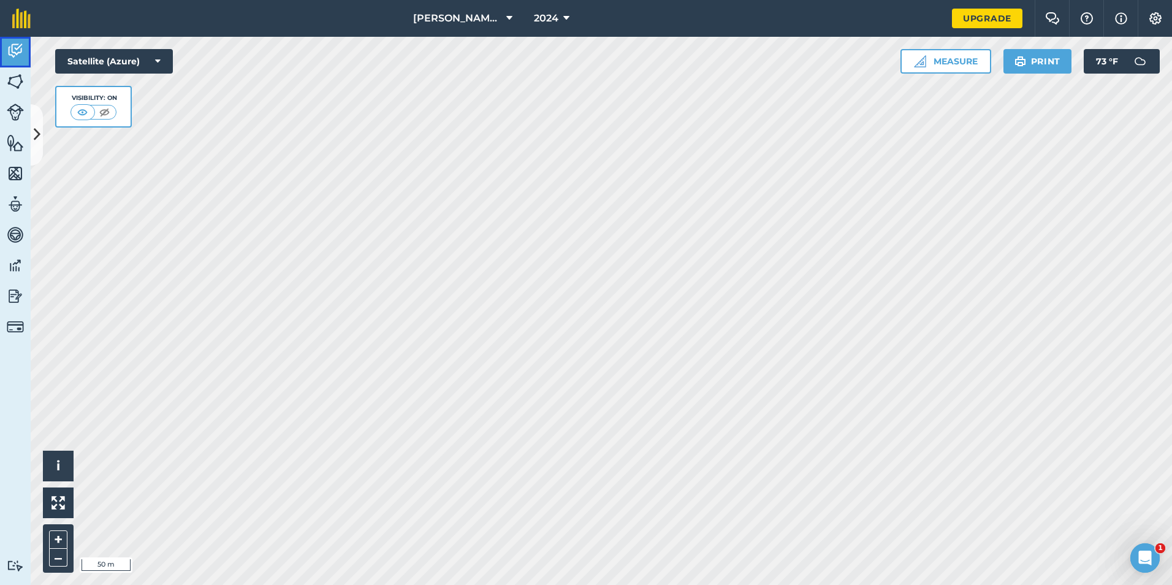
click at [18, 58] on img at bounding box center [15, 51] width 17 height 18
click at [17, 87] on img at bounding box center [15, 81] width 17 height 18
click at [9, 55] on img at bounding box center [15, 51] width 17 height 18
click at [39, 130] on icon at bounding box center [37, 134] width 7 height 21
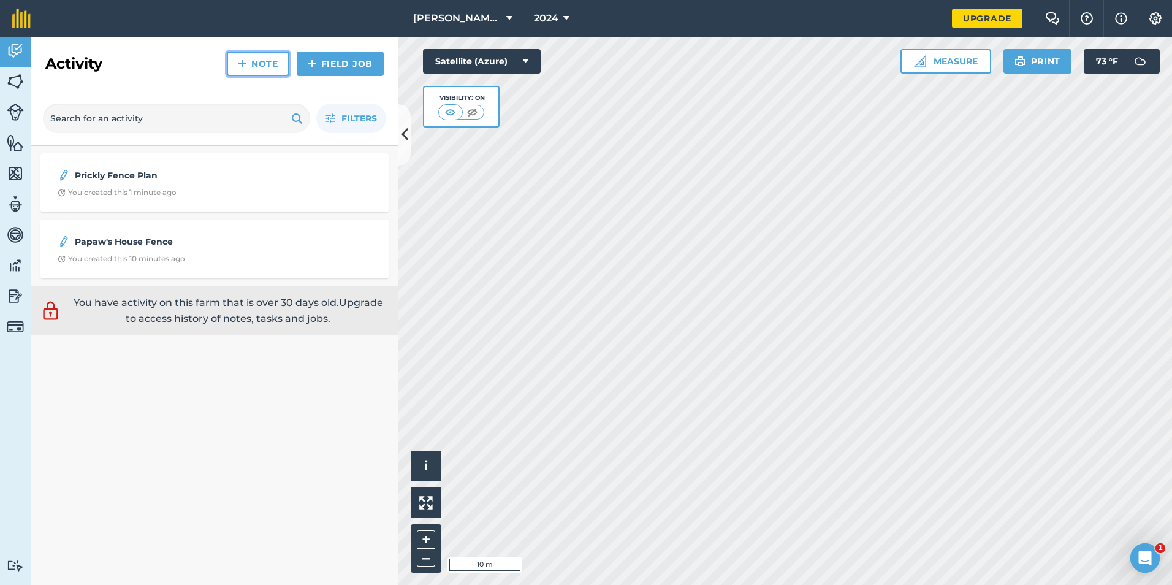
click at [251, 60] on link "Note" at bounding box center [258, 63] width 63 height 25
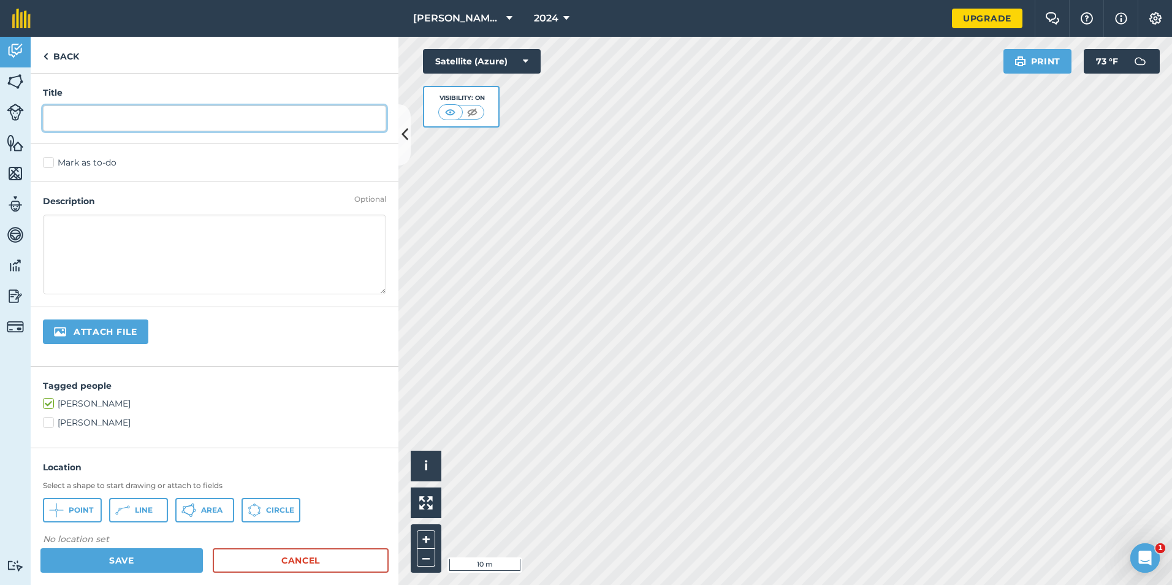
click at [184, 130] on input "text" at bounding box center [214, 118] width 343 height 26
type input "Papaw's Loading Lot"
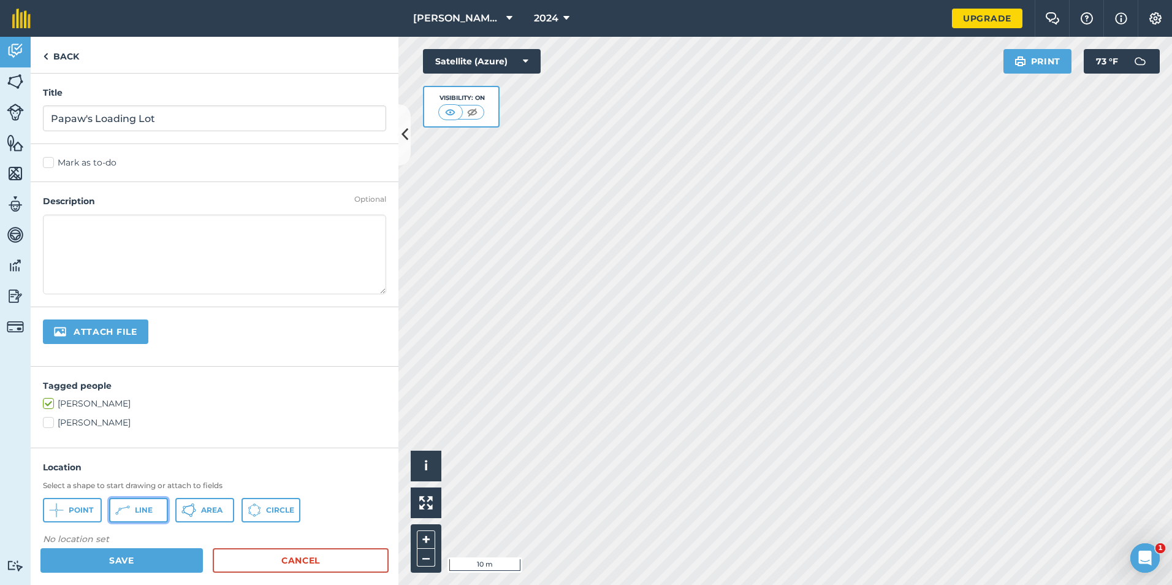
click at [152, 503] on button "Line" at bounding box center [138, 510] width 59 height 25
click at [142, 508] on span "Line" at bounding box center [144, 510] width 18 height 10
click at [153, 513] on button "Line" at bounding box center [138, 510] width 59 height 25
click at [153, 510] on button "Line" at bounding box center [138, 510] width 59 height 25
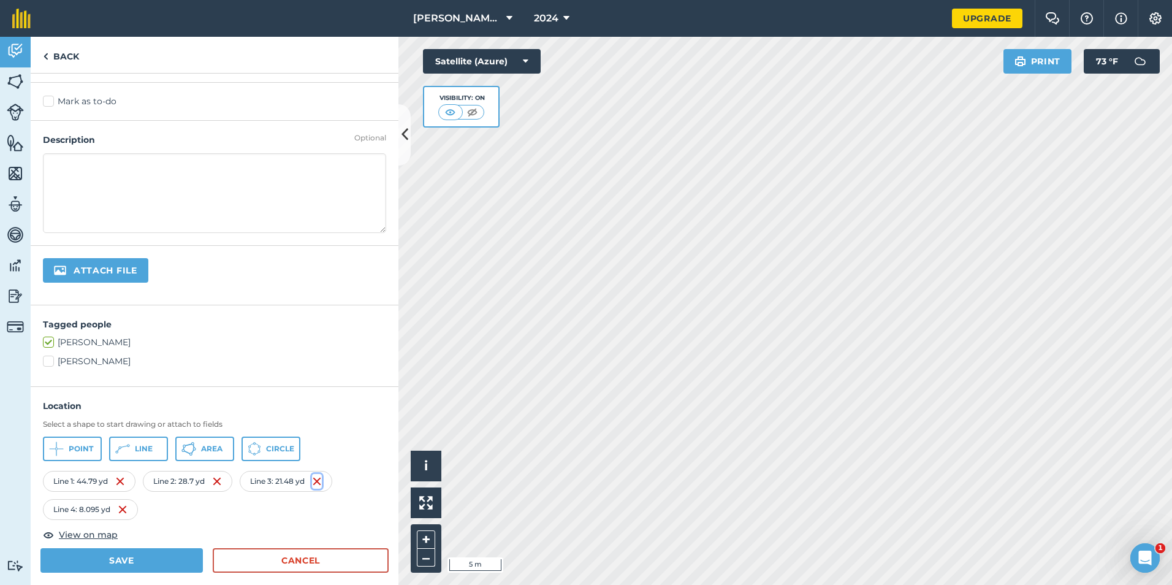
click at [321, 482] on img at bounding box center [317, 481] width 10 height 15
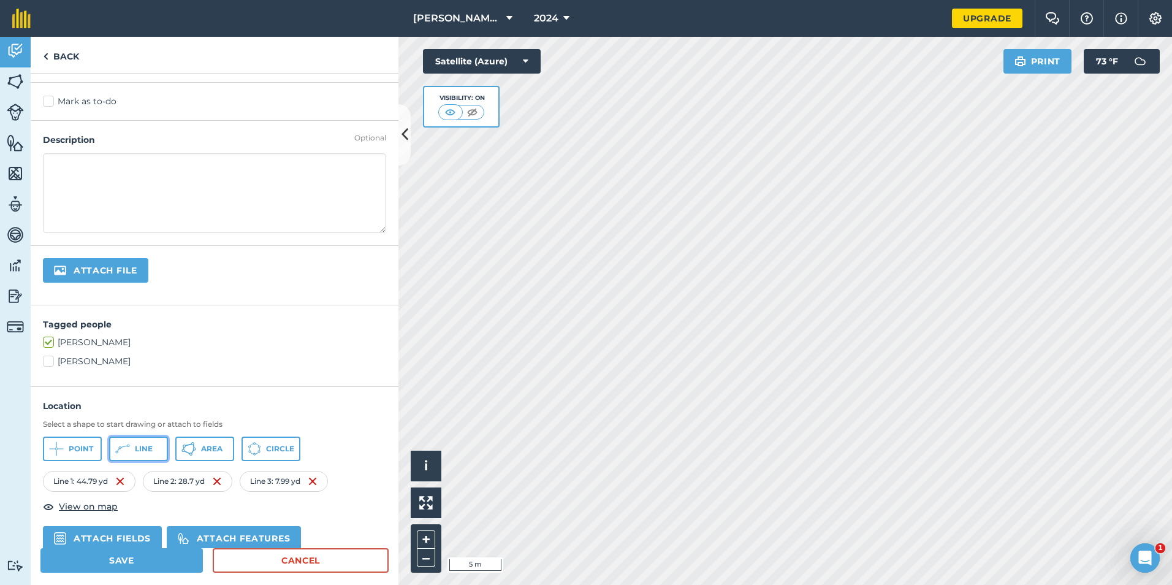
click at [143, 451] on span "Line" at bounding box center [144, 449] width 18 height 10
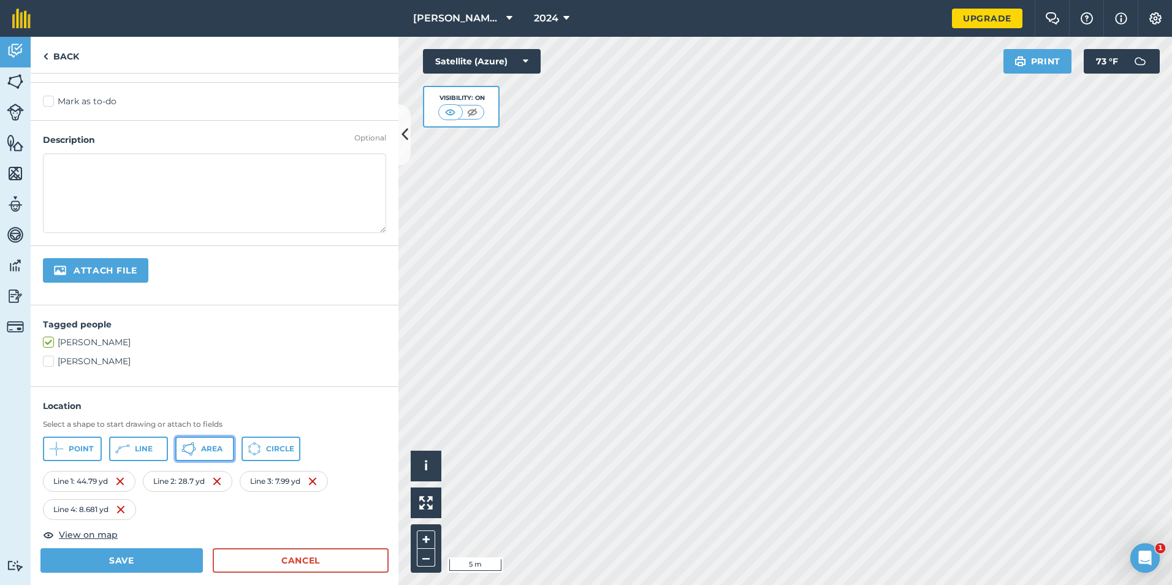
click at [216, 451] on span "Area" at bounding box center [211, 449] width 21 height 10
click at [117, 480] on img at bounding box center [112, 481] width 10 height 15
drag, startPoint x: 169, startPoint y: 457, endPoint x: 158, endPoint y: 455, distance: 11.3
click at [168, 457] on div "[GEOGRAPHIC_DATA]" at bounding box center [214, 448] width 343 height 25
click at [156, 454] on button "Line" at bounding box center [138, 448] width 59 height 25
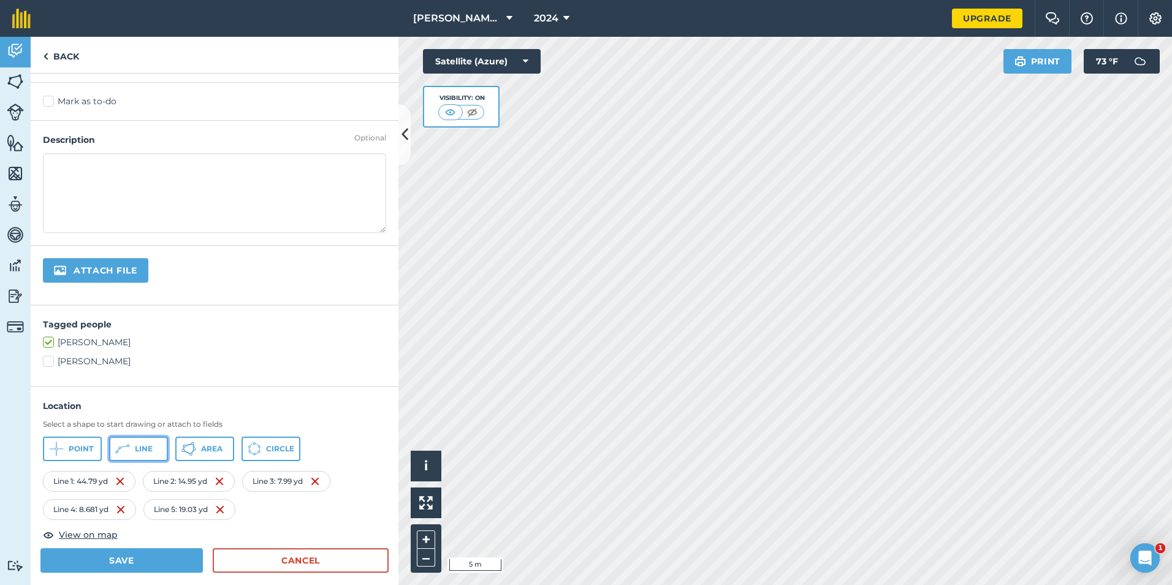
click at [139, 455] on button "Line" at bounding box center [138, 448] width 59 height 25
click at [151, 452] on span "Line" at bounding box center [144, 449] width 18 height 10
click at [142, 446] on span "Line" at bounding box center [144, 449] width 18 height 10
click at [215, 537] on img at bounding box center [215, 537] width 10 height 15
click at [140, 446] on span "Line" at bounding box center [144, 449] width 18 height 10
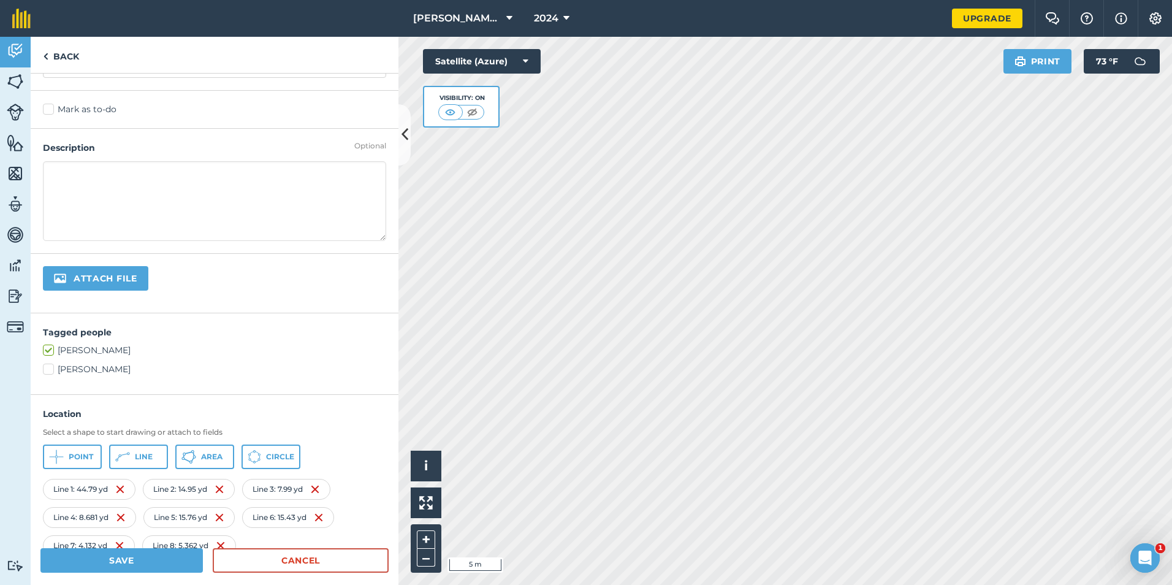
scroll to position [123, 0]
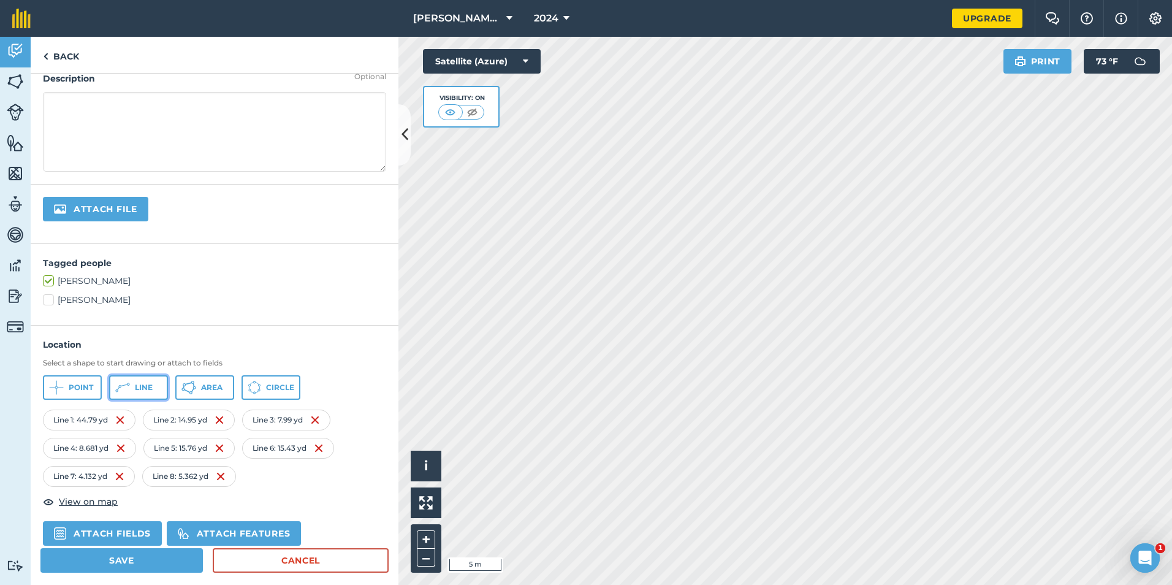
click at [137, 387] on span "Line" at bounding box center [144, 388] width 18 height 10
click at [154, 389] on button "Line" at bounding box center [138, 387] width 59 height 25
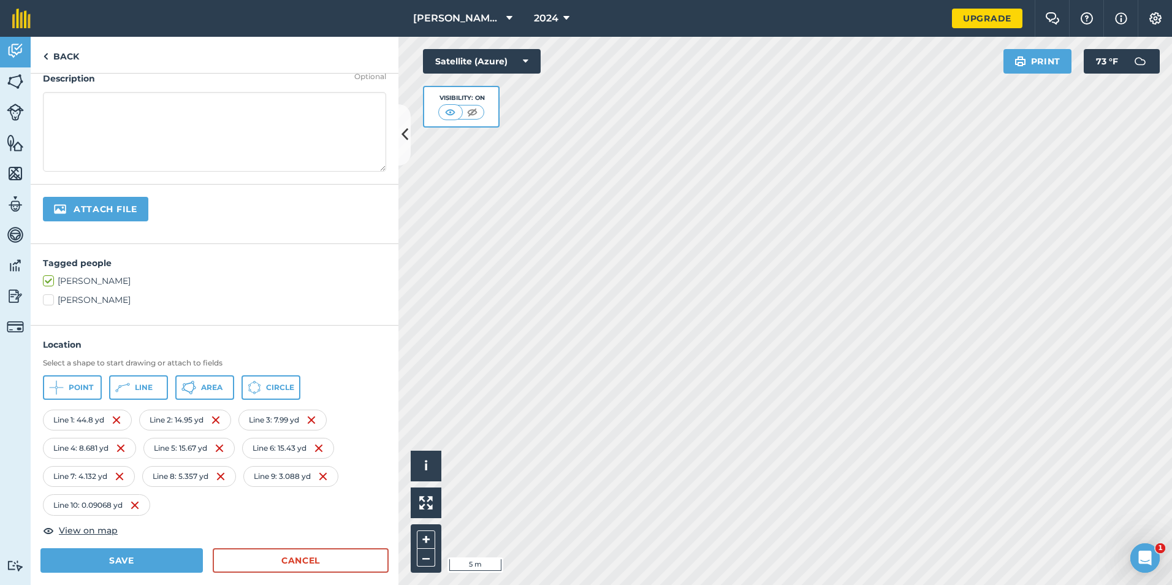
click at [141, 505] on div "Line 10 : 0.09068 yd" at bounding box center [96, 504] width 107 height 21
click at [135, 505] on img at bounding box center [135, 505] width 10 height 15
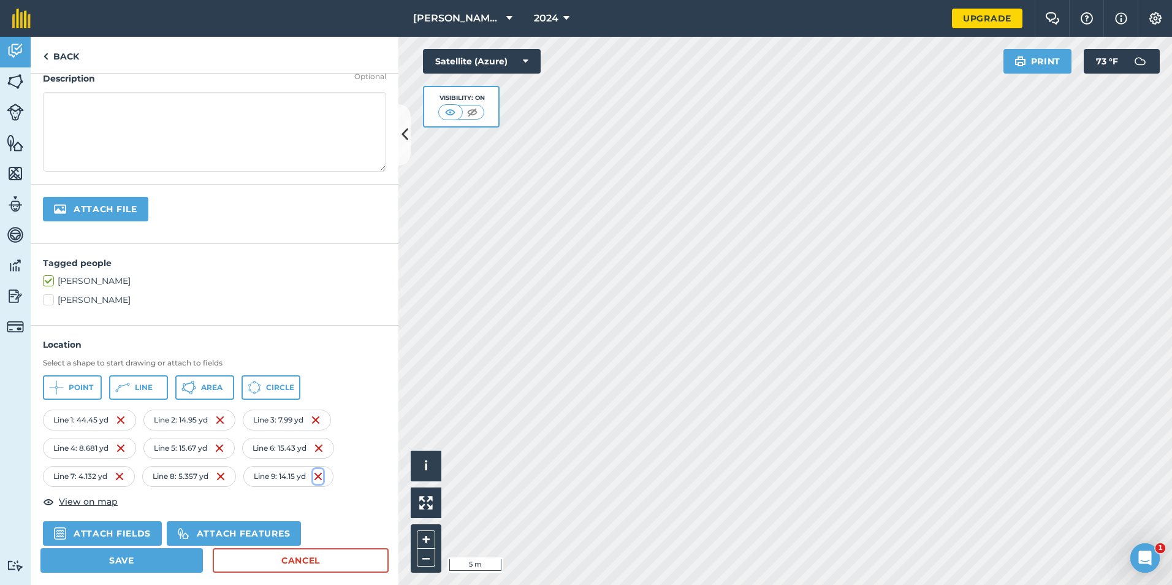
click at [321, 474] on img at bounding box center [318, 476] width 10 height 15
click at [153, 387] on button "Line" at bounding box center [138, 387] width 59 height 25
click at [145, 392] on button "Line" at bounding box center [138, 387] width 59 height 25
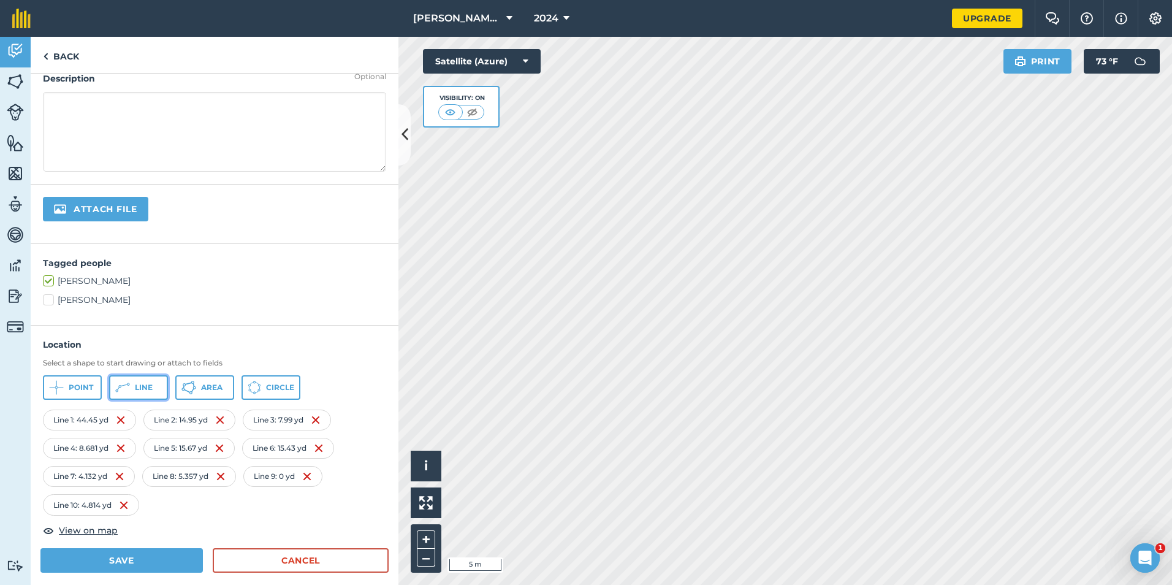
click at [140, 388] on span "Line" at bounding box center [144, 388] width 18 height 10
click at [153, 387] on button "Line" at bounding box center [138, 387] width 59 height 25
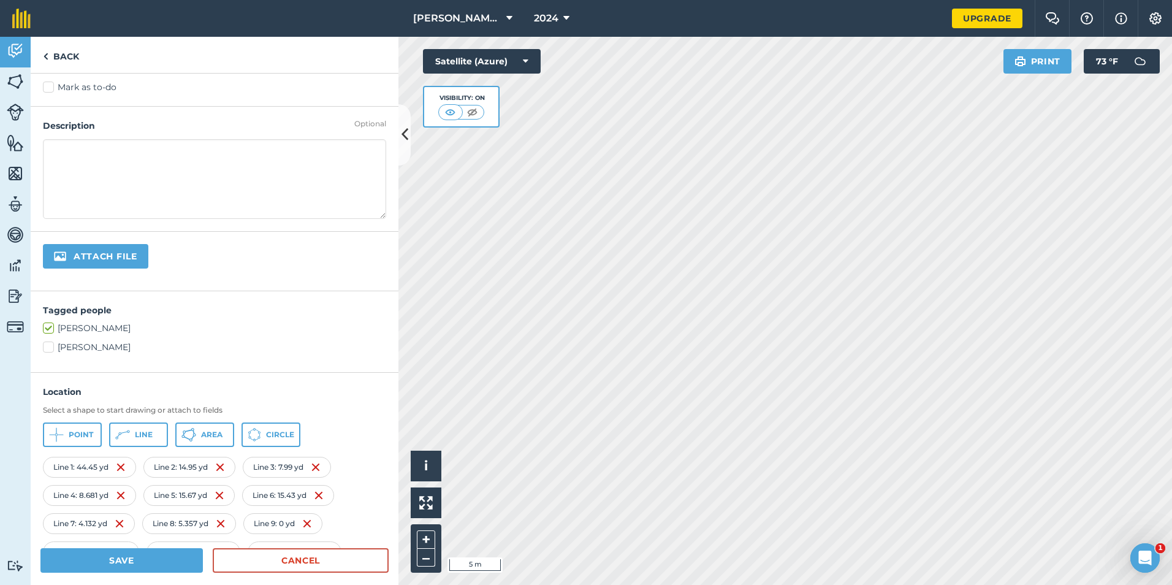
scroll to position [0, 0]
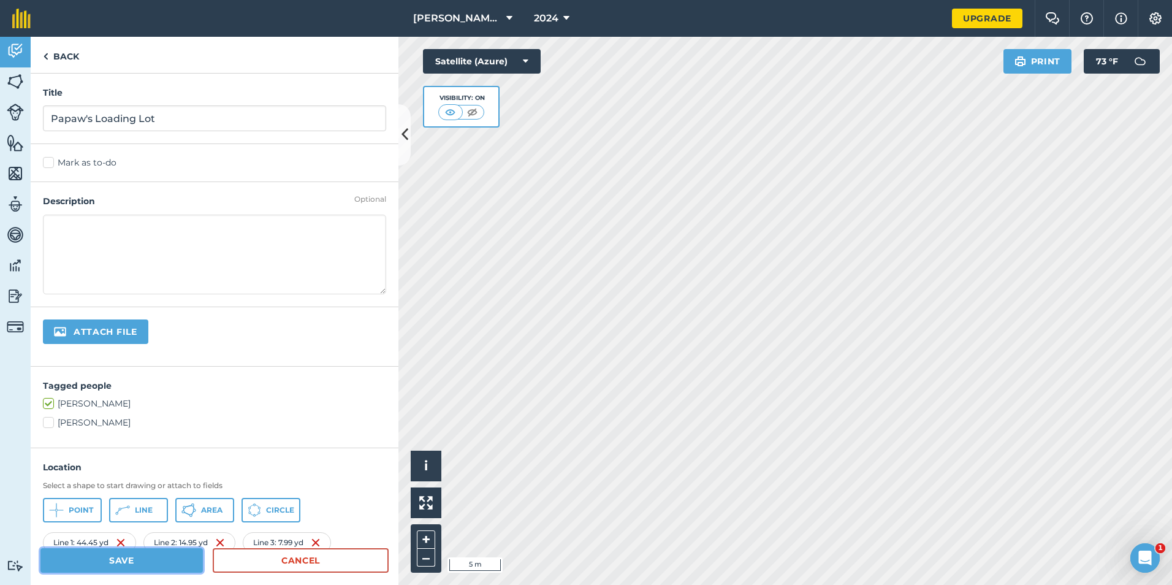
click at [153, 558] on button "Save" at bounding box center [121, 560] width 162 height 25
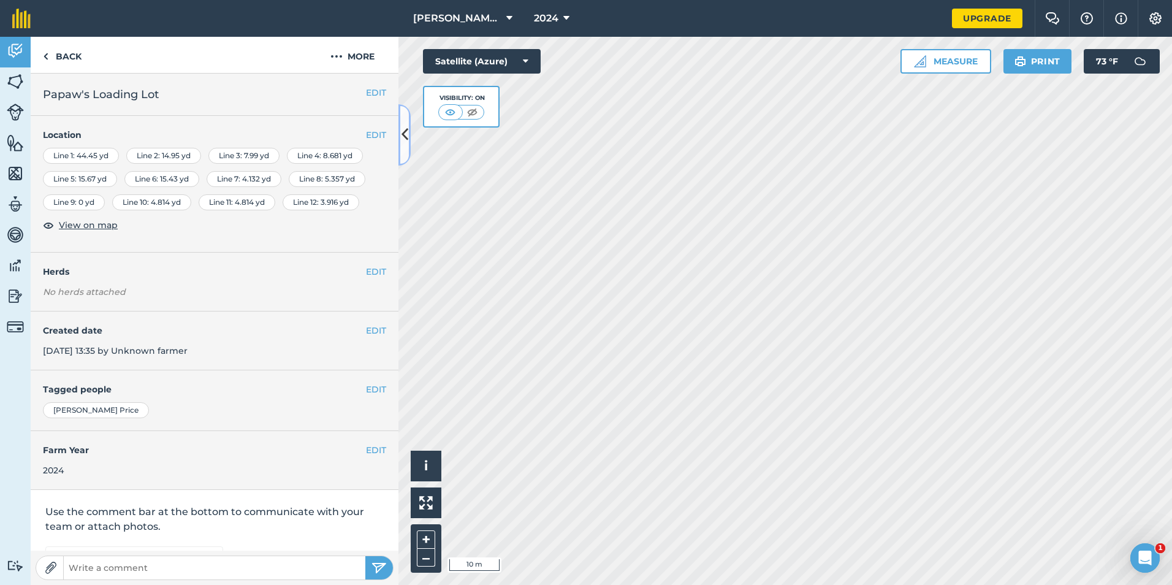
click at [408, 136] on button at bounding box center [404, 134] width 12 height 61
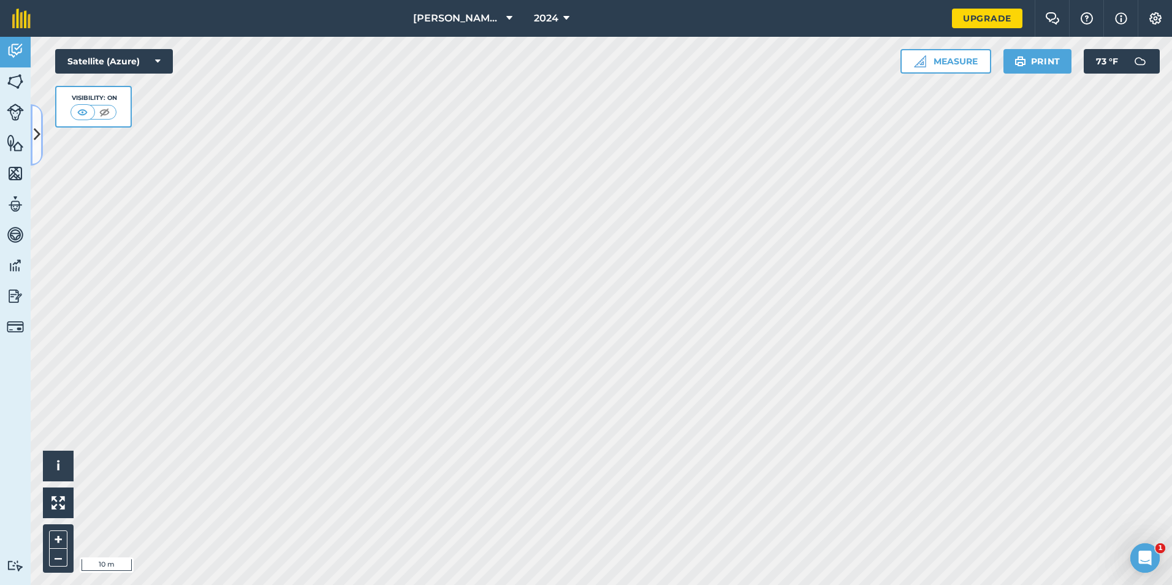
click at [35, 130] on icon at bounding box center [37, 134] width 7 height 21
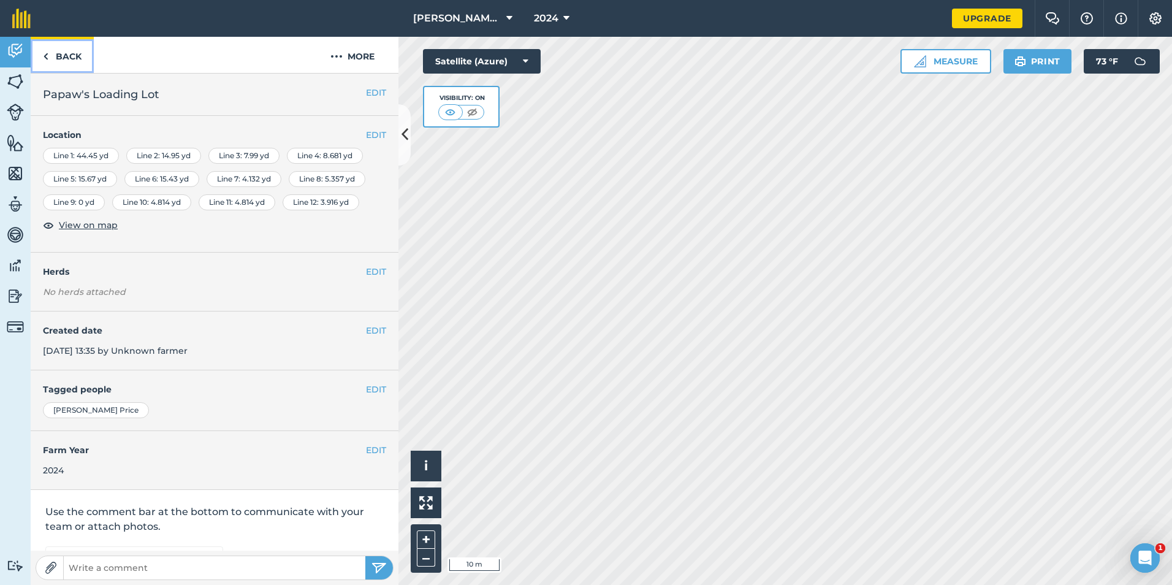
click at [54, 47] on link "Back" at bounding box center [62, 55] width 63 height 36
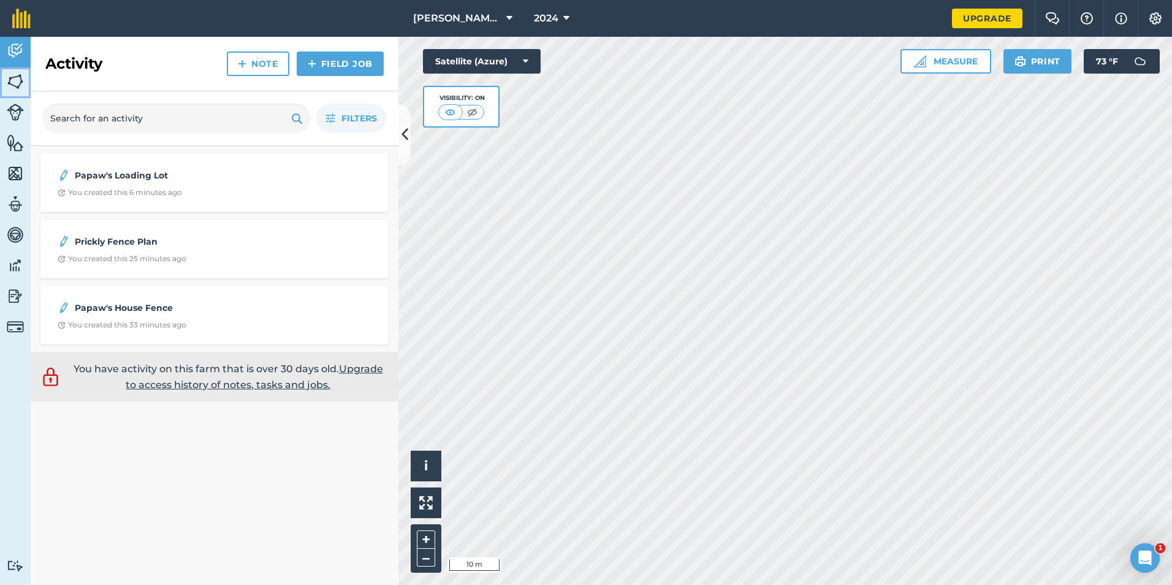
click at [20, 79] on img at bounding box center [15, 81] width 17 height 18
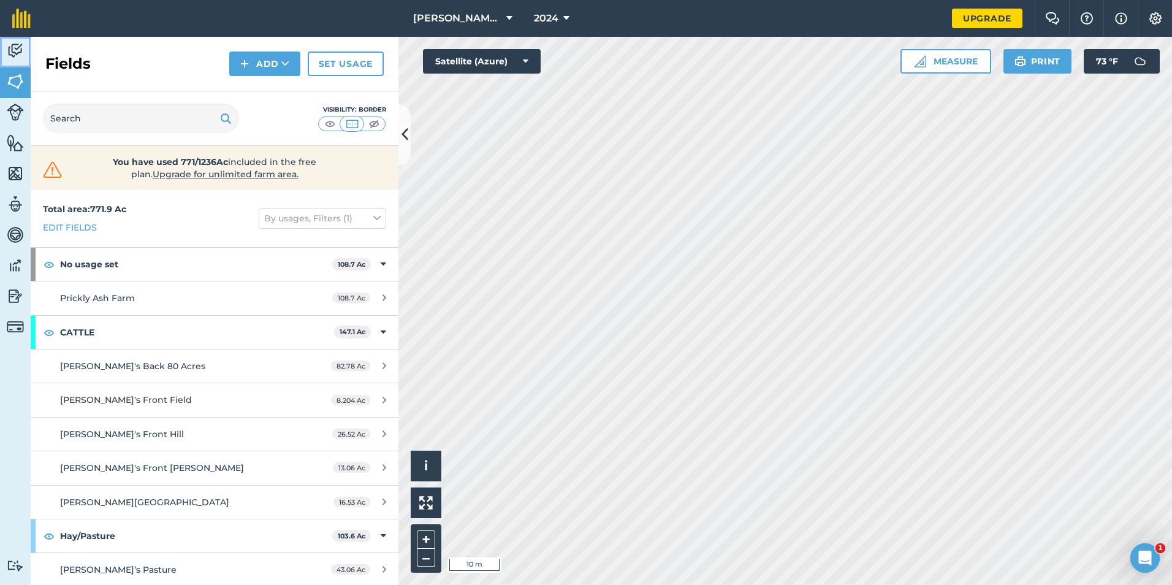
click at [16, 58] on img at bounding box center [15, 51] width 17 height 18
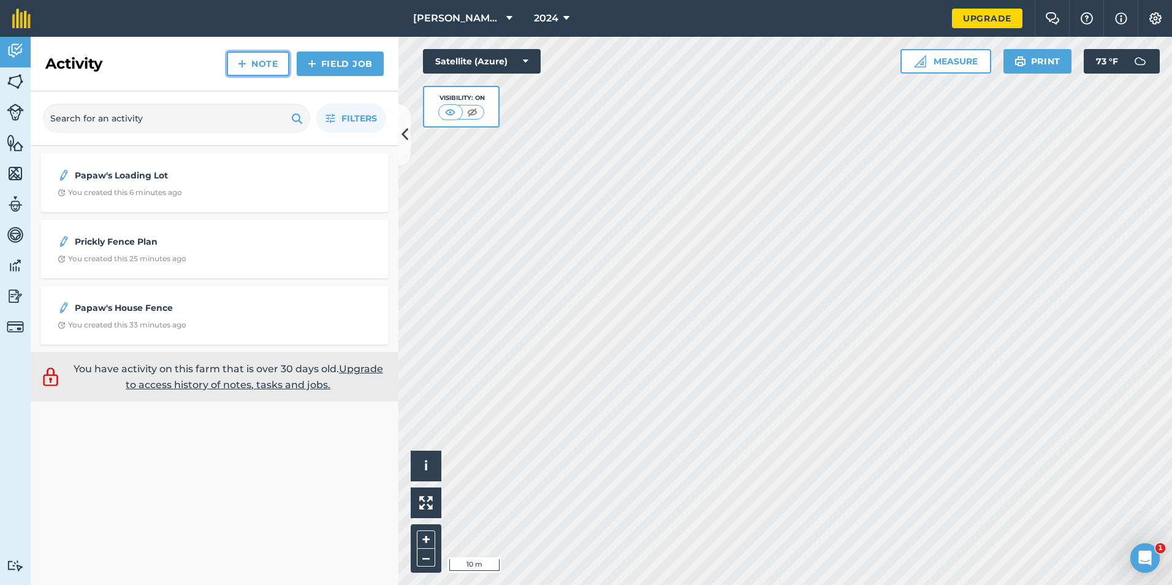
click at [278, 63] on link "Note" at bounding box center [258, 63] width 63 height 25
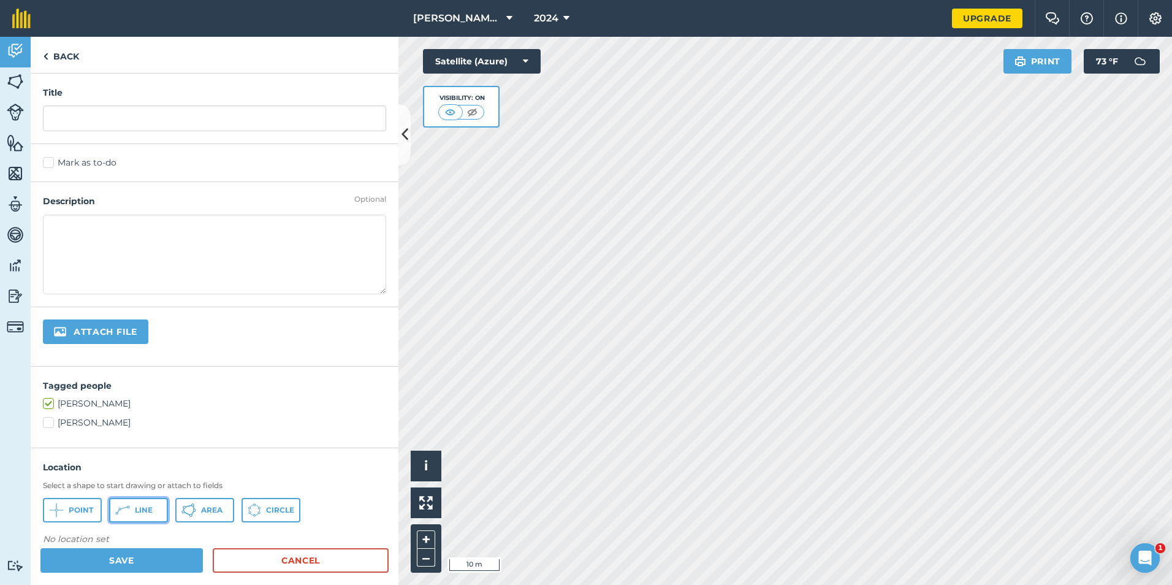
click at [134, 509] on button "Line" at bounding box center [138, 510] width 59 height 25
click at [203, 504] on button "Area" at bounding box center [204, 510] width 59 height 25
click at [149, 508] on span "Line" at bounding box center [144, 510] width 18 height 10
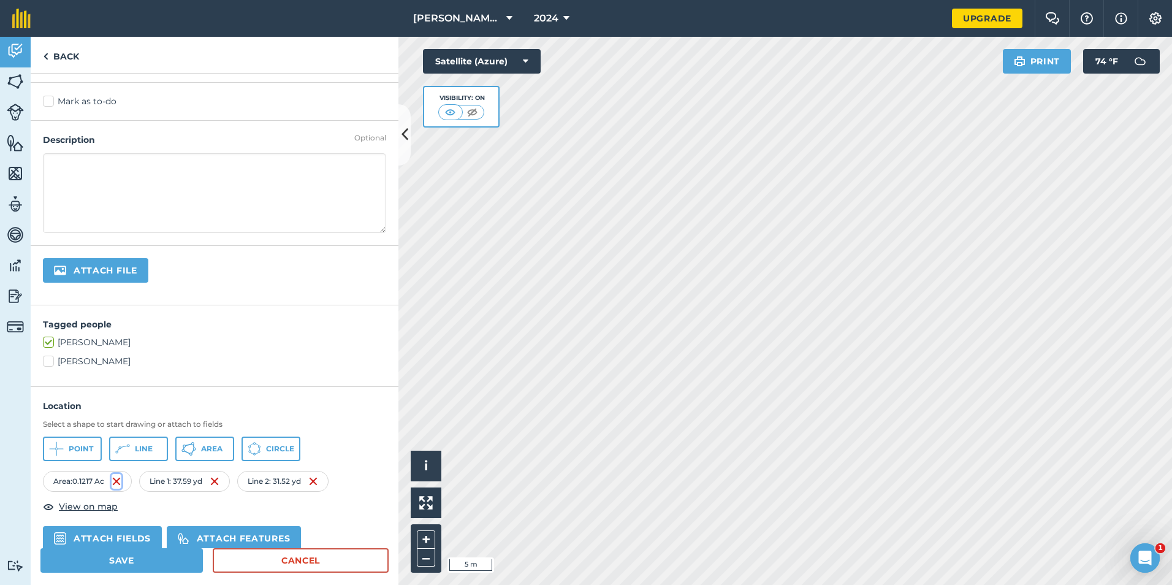
click at [116, 480] on img at bounding box center [117, 481] width 10 height 15
click at [149, 456] on button "Line" at bounding box center [138, 448] width 59 height 25
click at [123, 448] on icon at bounding box center [122, 448] width 15 height 15
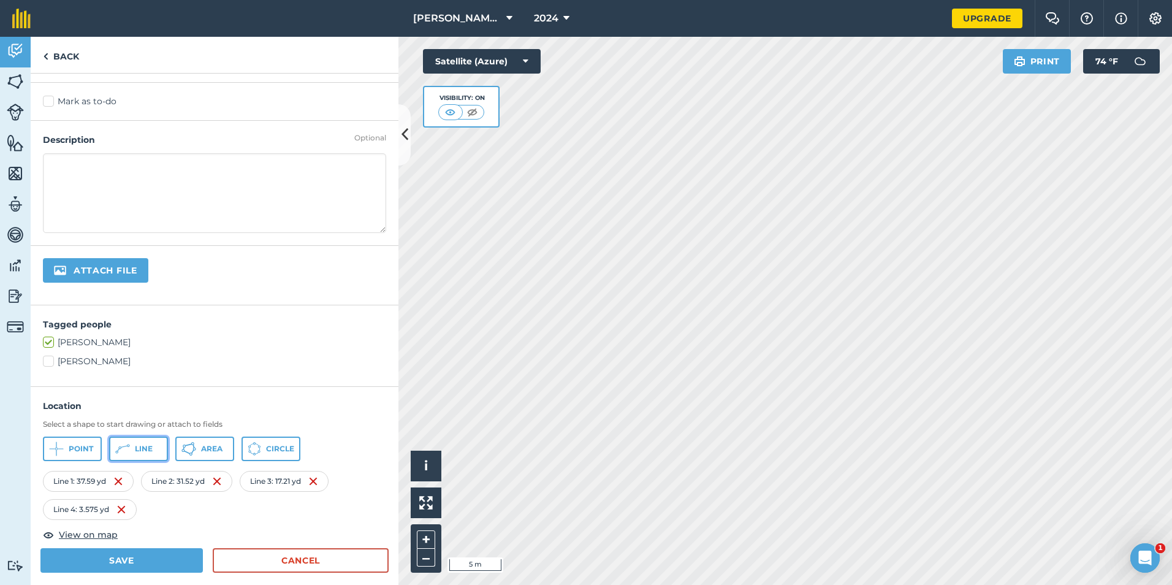
click at [156, 443] on button "Line" at bounding box center [138, 448] width 59 height 25
click at [145, 451] on span "Line" at bounding box center [144, 449] width 18 height 10
click at [145, 456] on button "Line" at bounding box center [138, 448] width 59 height 25
click at [143, 445] on span "Line" at bounding box center [144, 449] width 18 height 10
click at [194, 451] on icon at bounding box center [188, 448] width 15 height 15
